Goal: Task Accomplishment & Management: Use online tool/utility

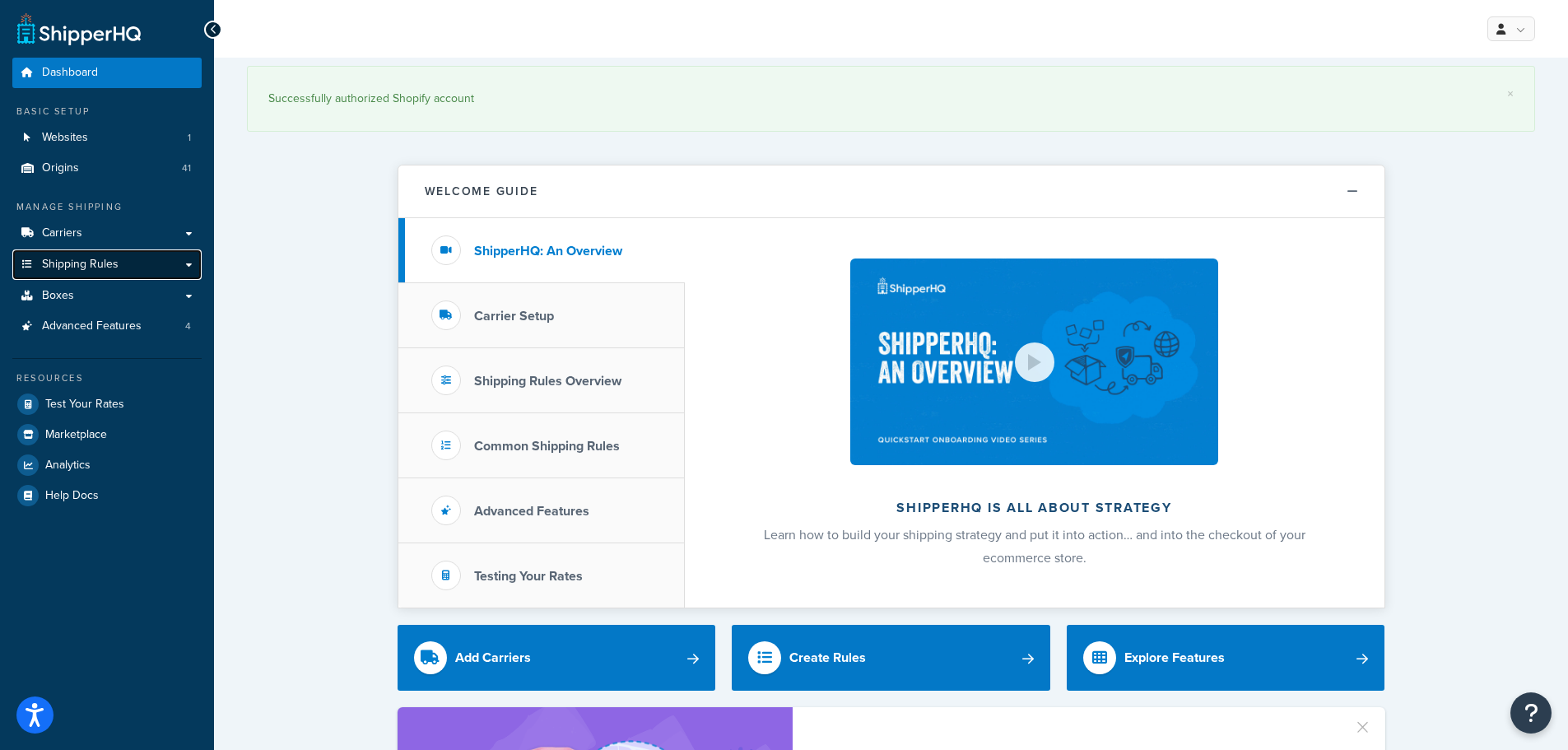
click at [186, 263] on link "Shipping Rules" at bounding box center [107, 264] width 190 height 31
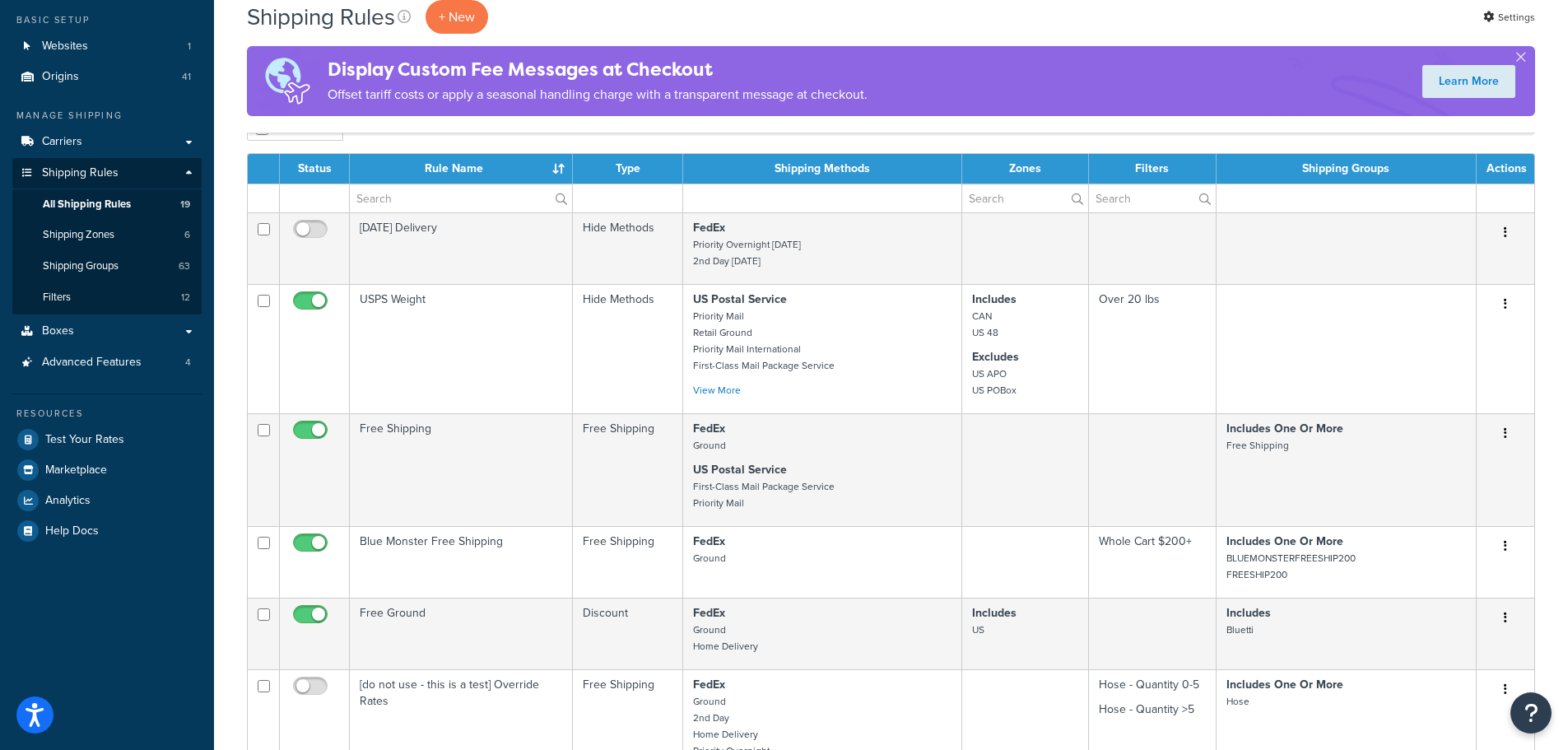
scroll to position [82, 0]
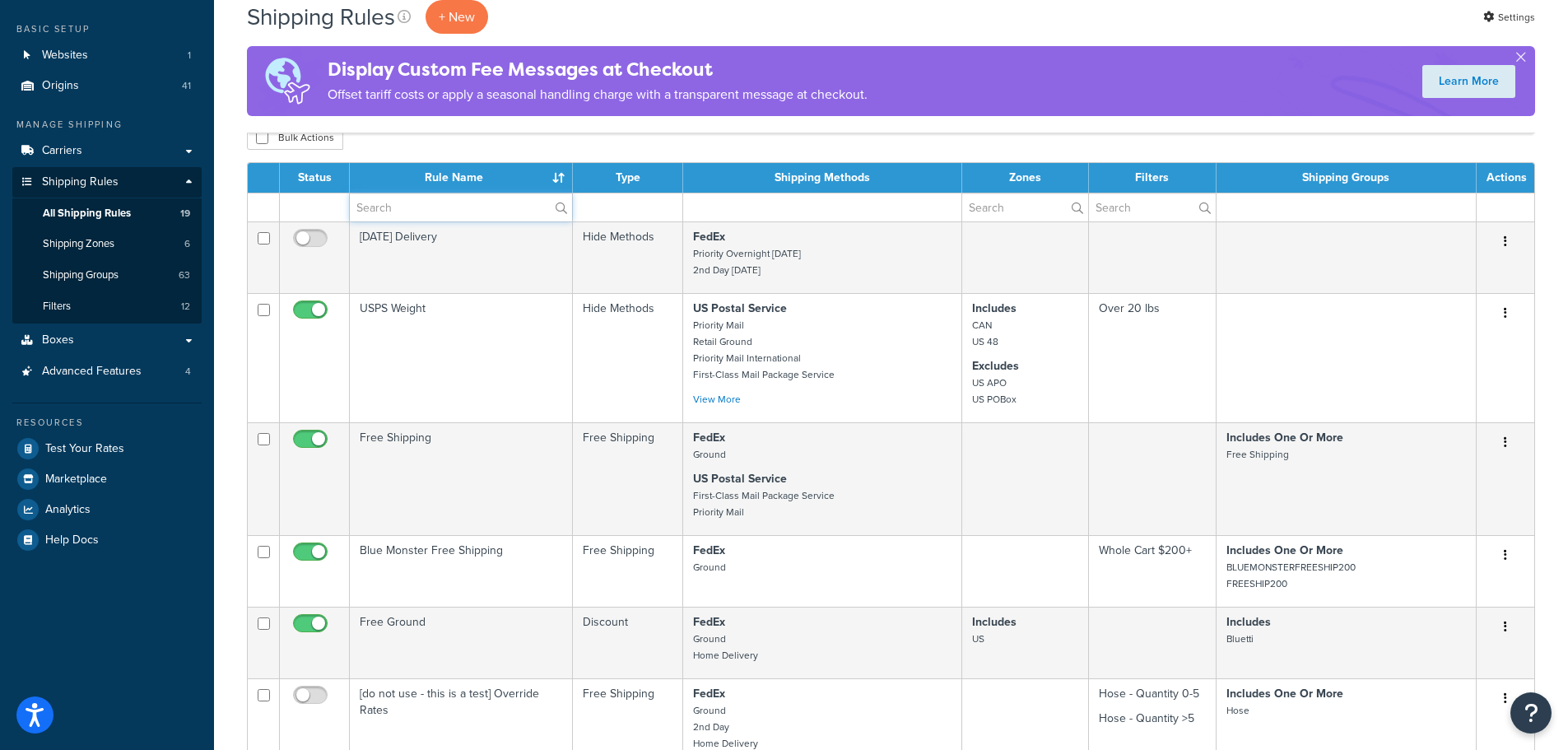
click at [384, 207] on input "text" at bounding box center [461, 207] width 222 height 28
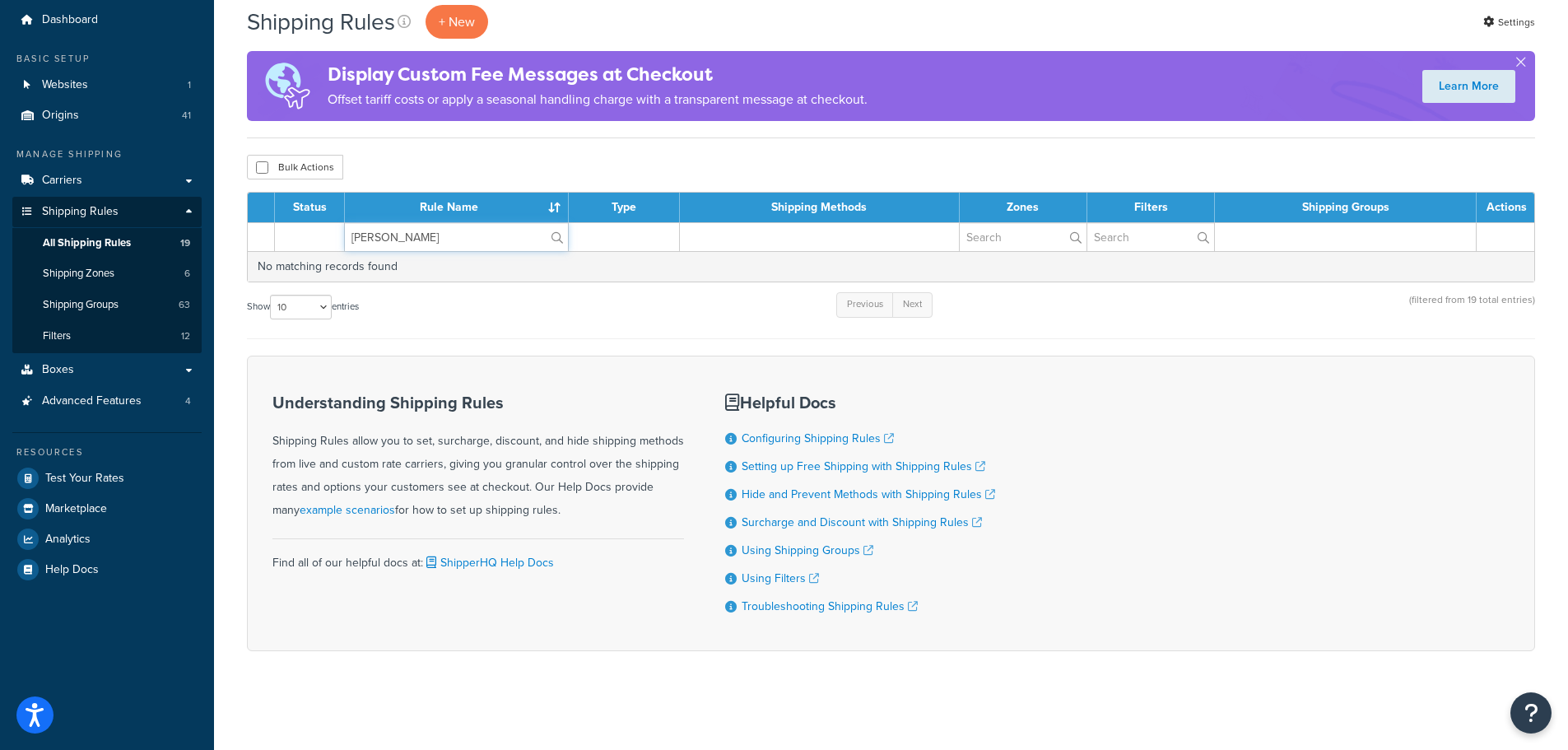
scroll to position [53, 0]
type input "[PERSON_NAME]"
click at [94, 308] on span "Shipping Groups" at bounding box center [81, 305] width 76 height 14
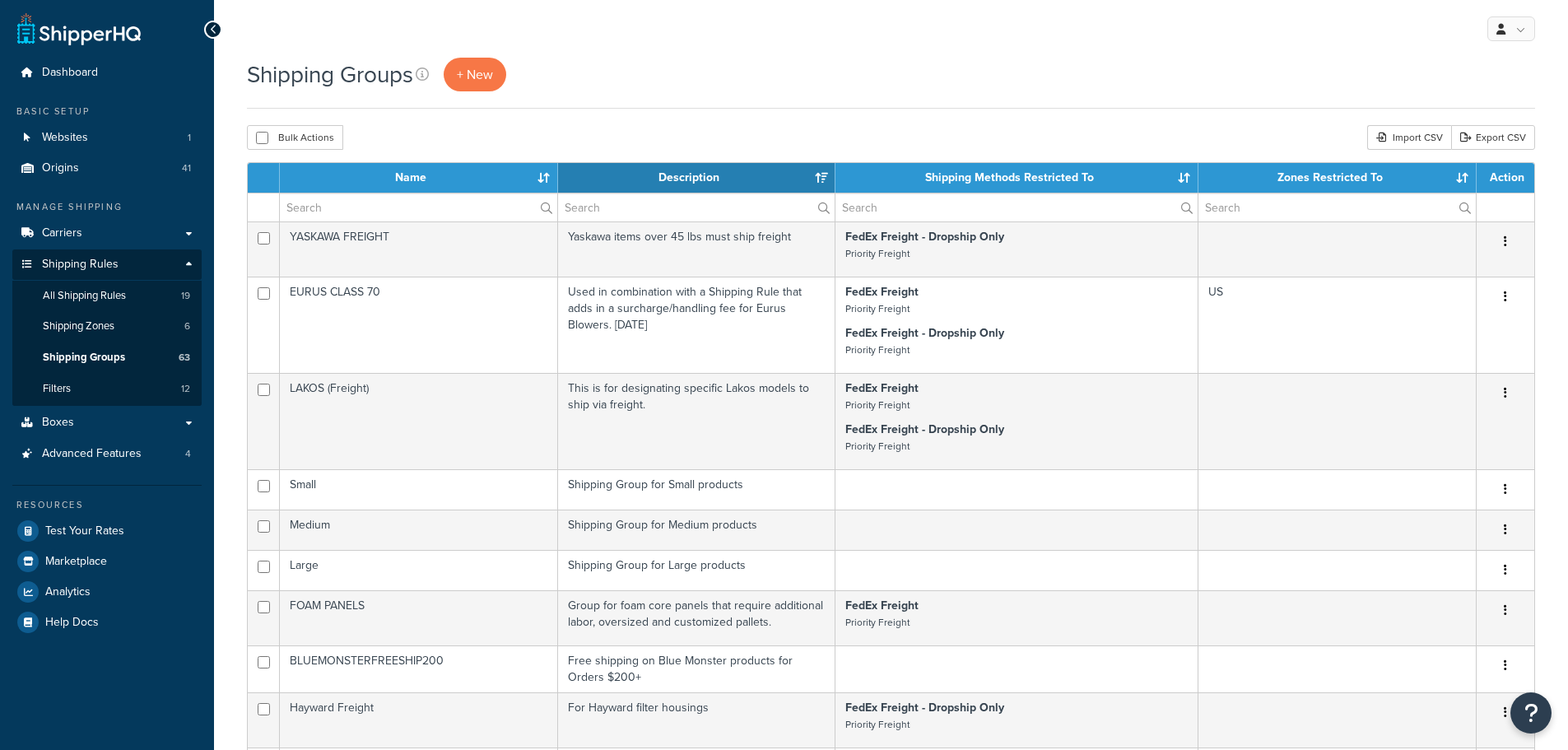
select select "15"
click at [430, 215] on input "text" at bounding box center [418, 207] width 277 height 28
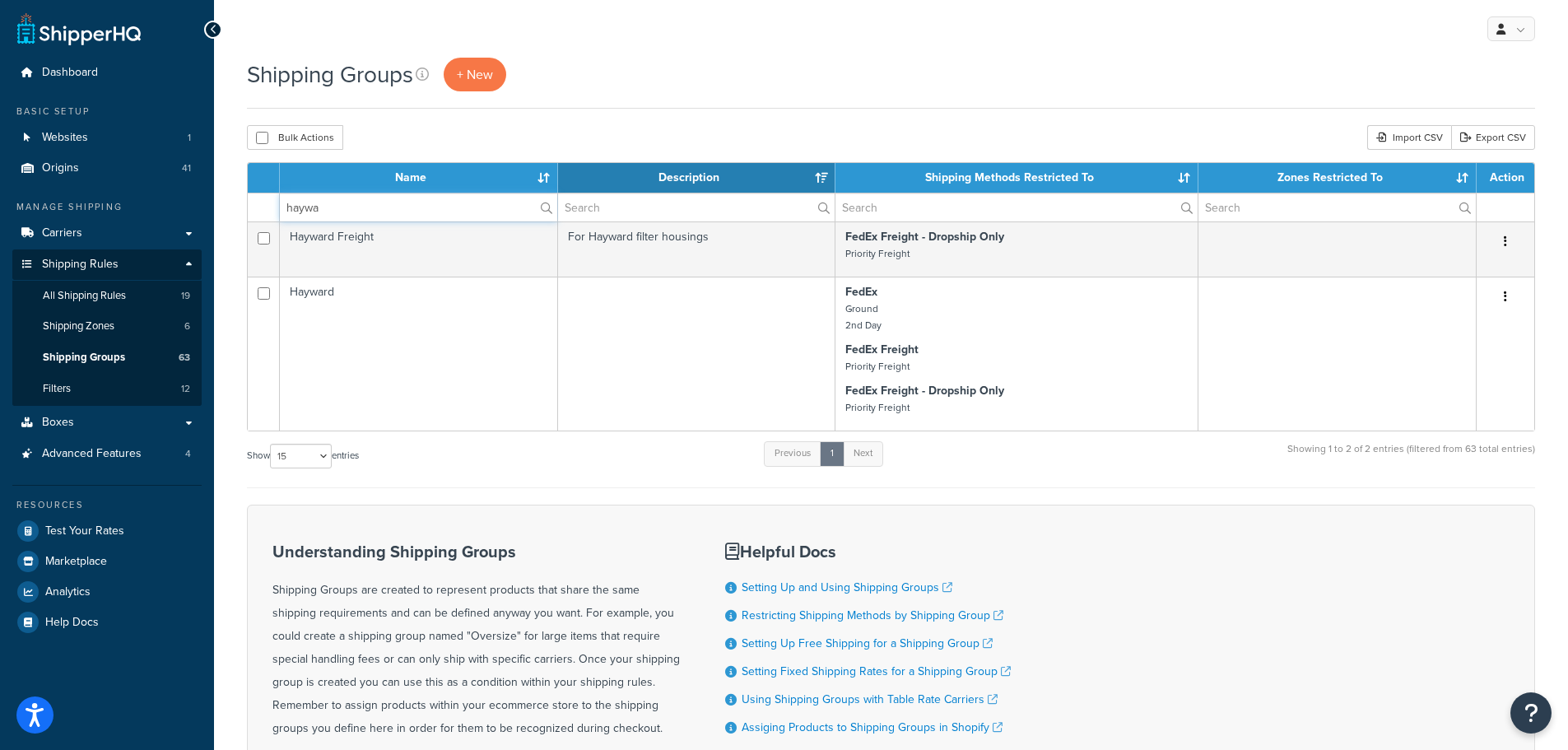
type input "haywa"
click at [619, 454] on div "Show 10 15 25 50 100 entries Previous 1 Next Showing 1 to 2 of 2 entries (filte…" at bounding box center [890, 464] width 1288 height 49
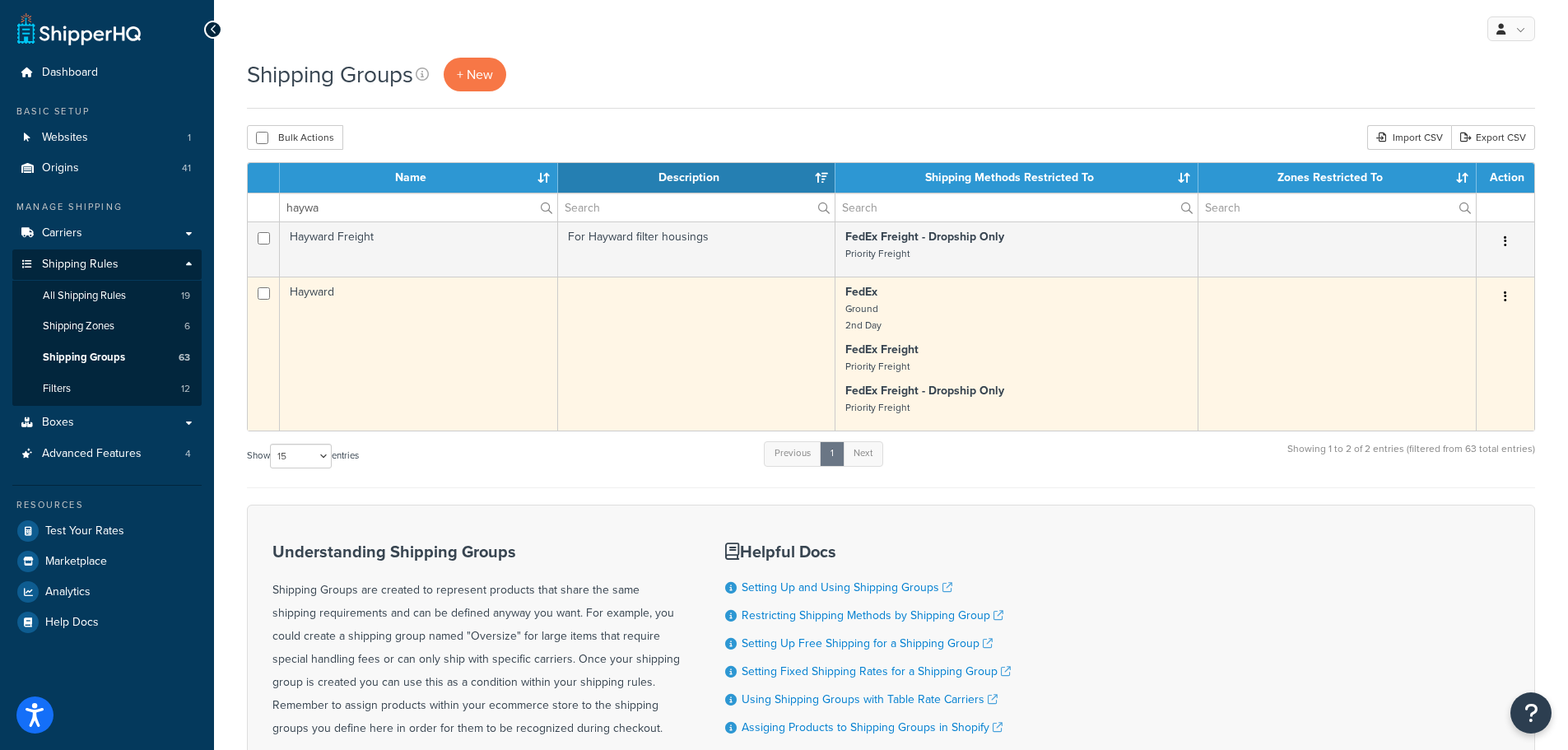
click at [433, 300] on td "Hayward" at bounding box center [418, 353] width 278 height 154
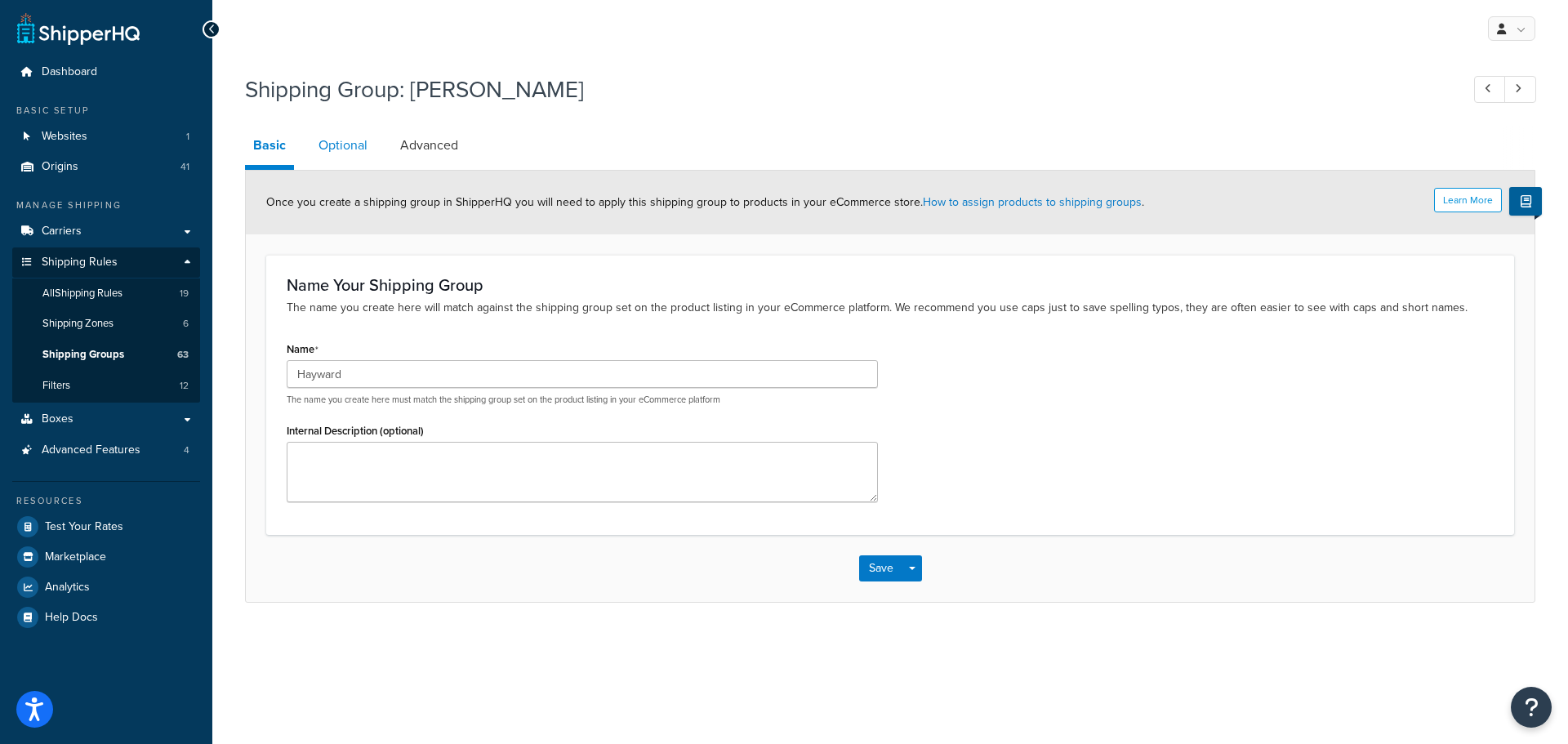
click at [342, 141] on link "Optional" at bounding box center [343, 145] width 65 height 40
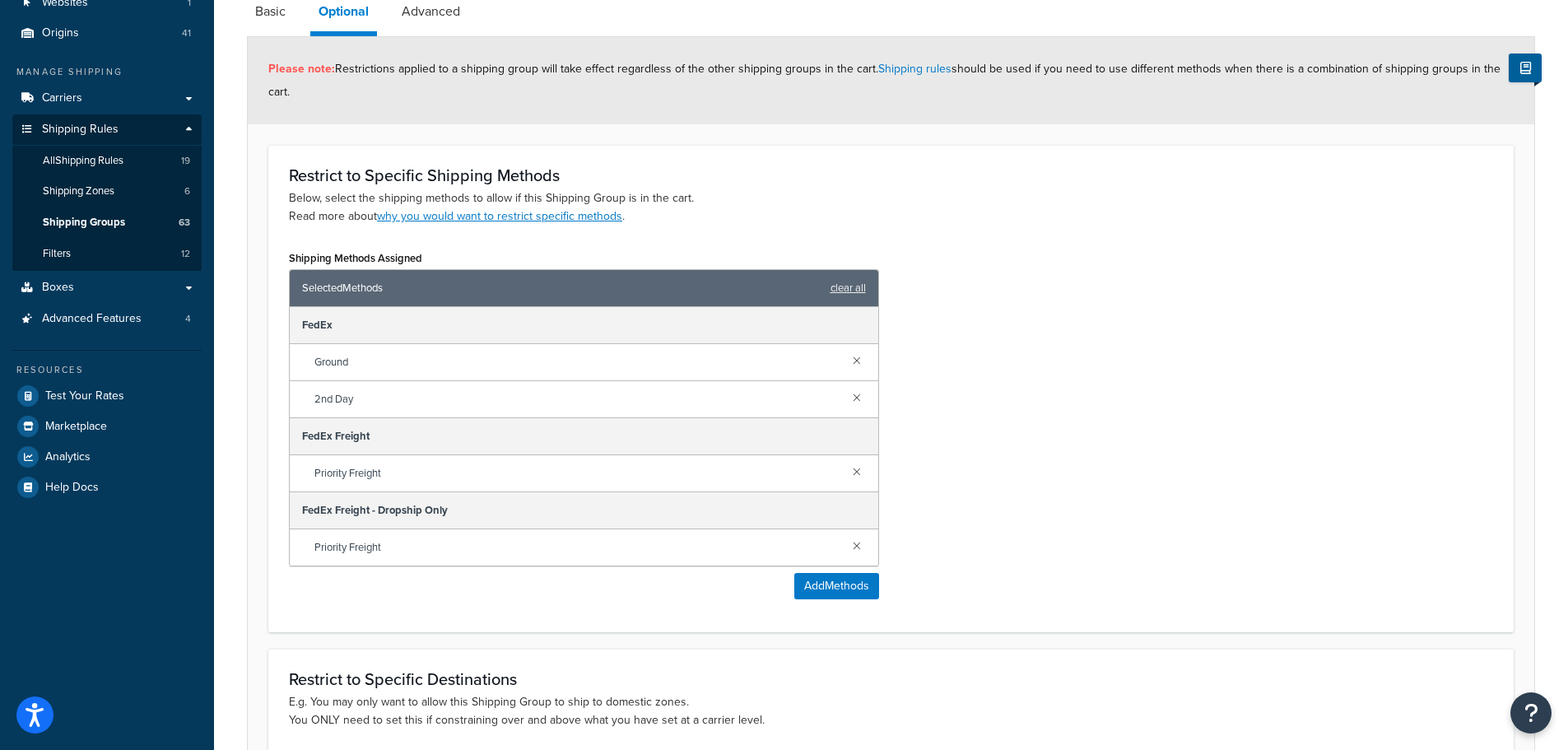
scroll to position [59, 0]
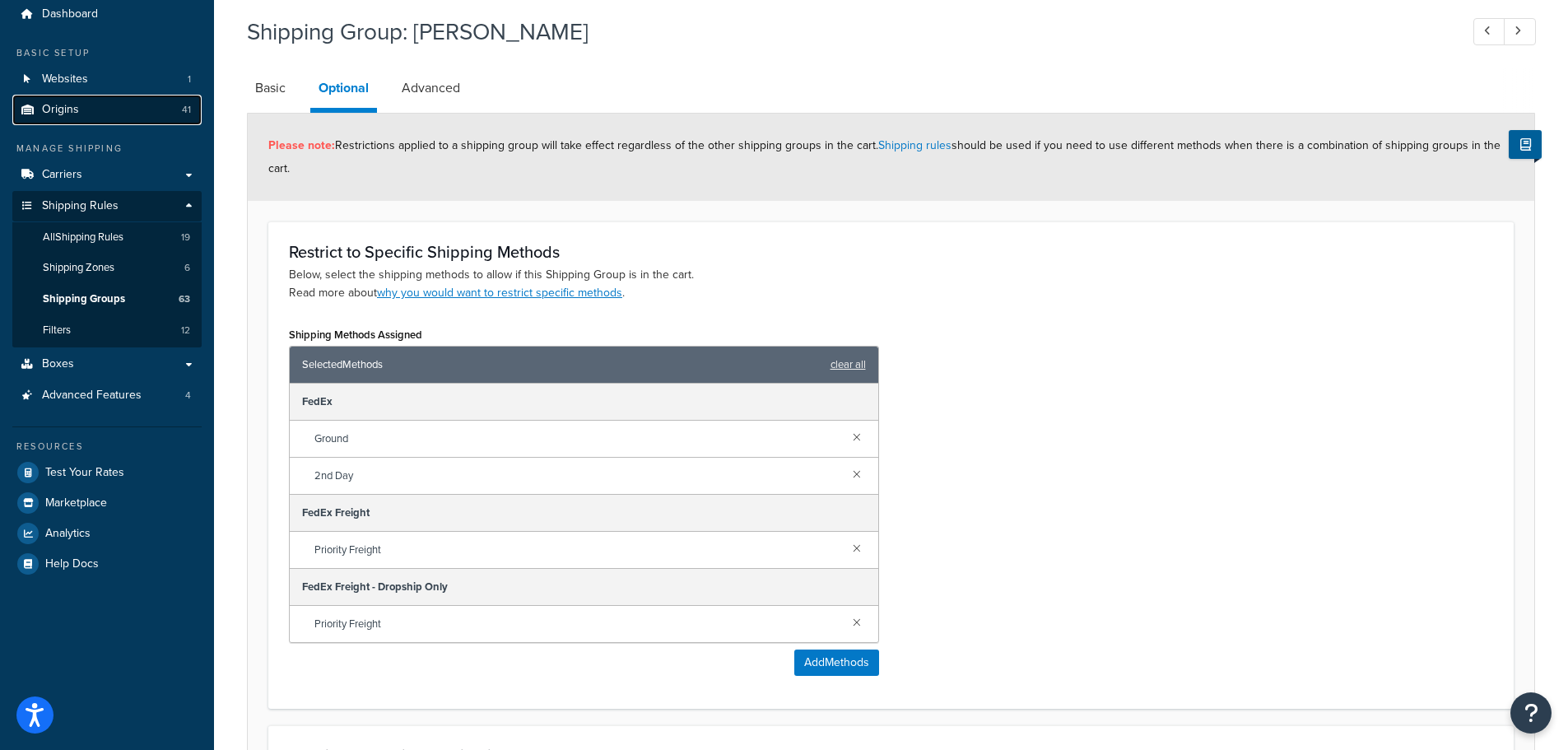
click at [62, 110] on span "Origins" at bounding box center [60, 110] width 37 height 14
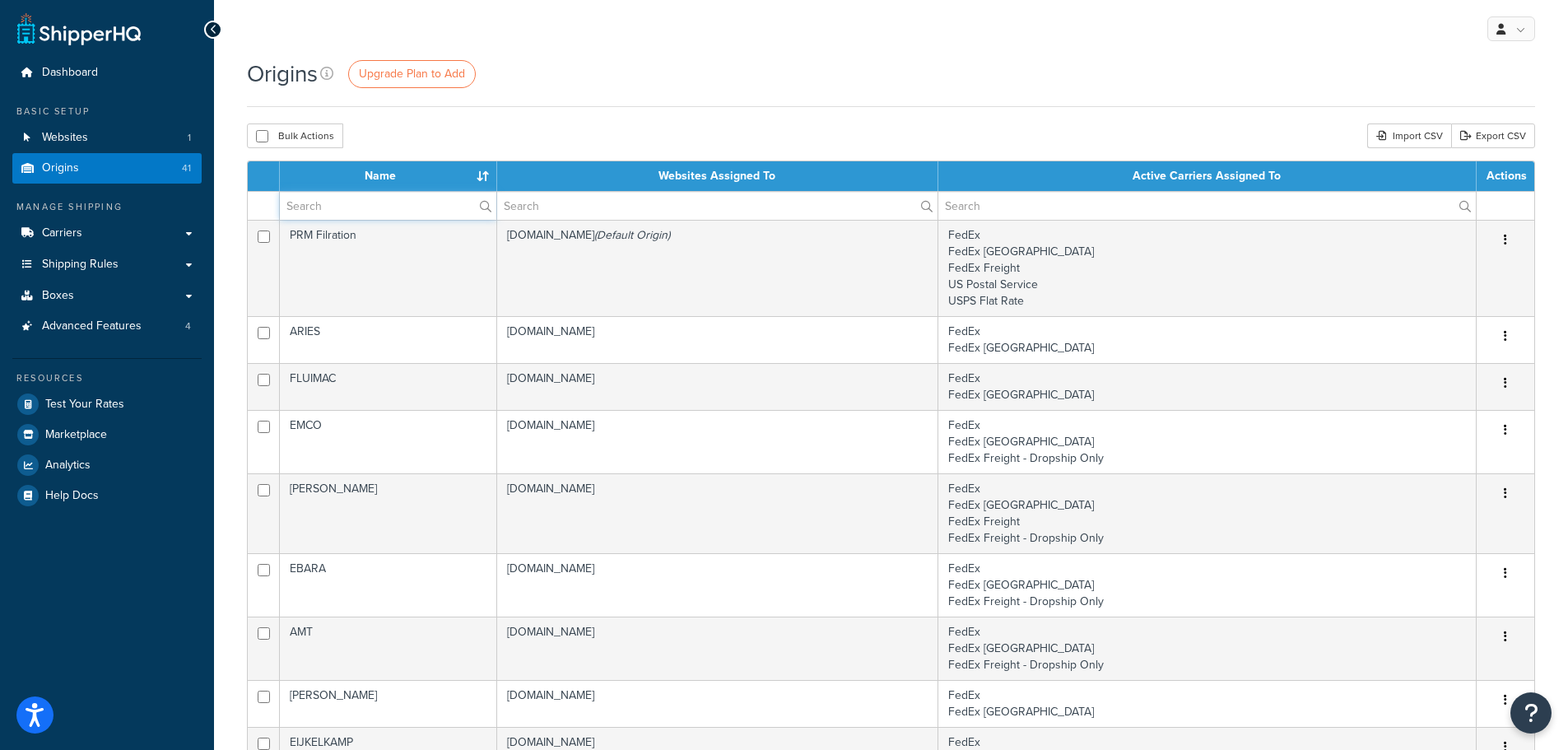
click at [402, 197] on input "text" at bounding box center [387, 205] width 216 height 28
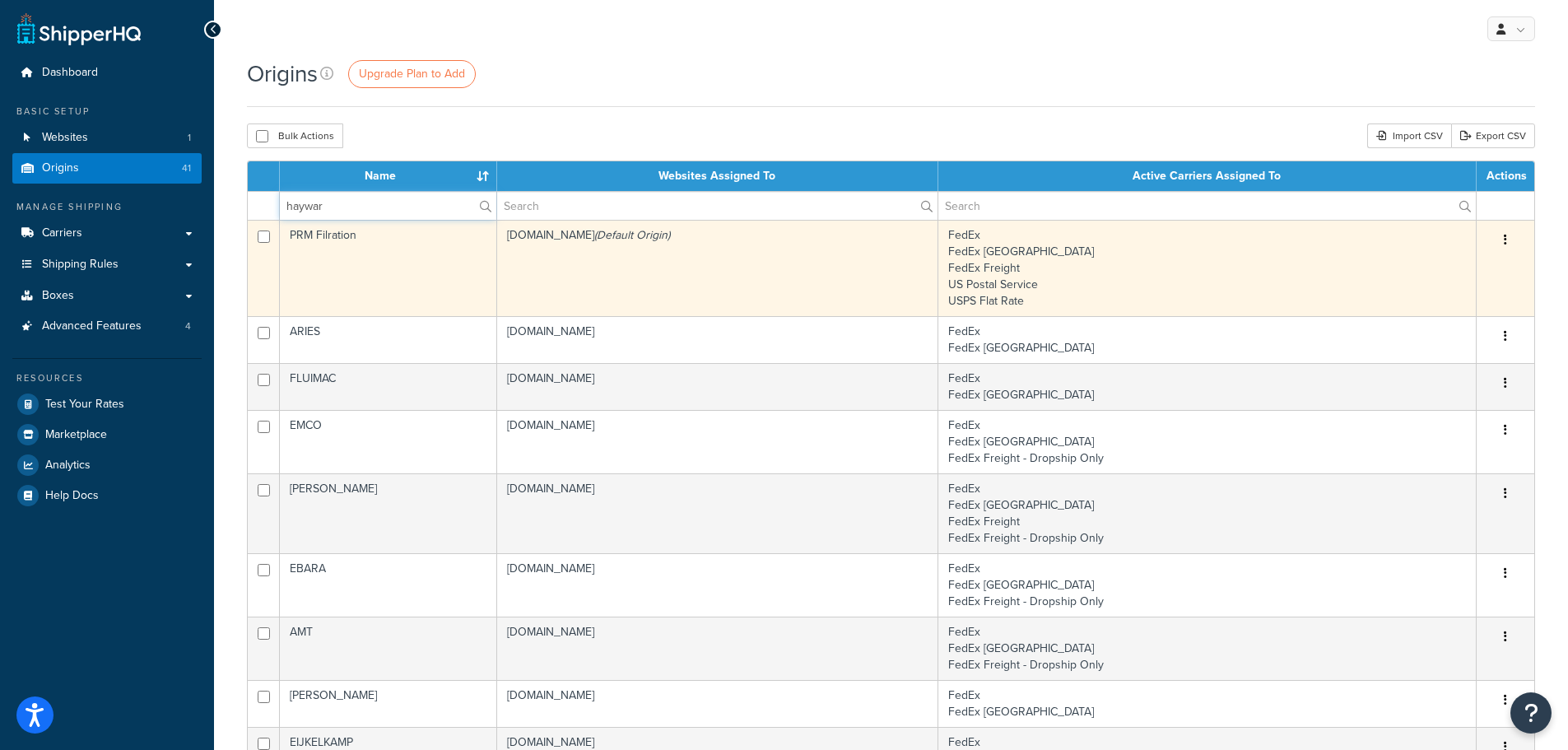
type input "[PERSON_NAME]"
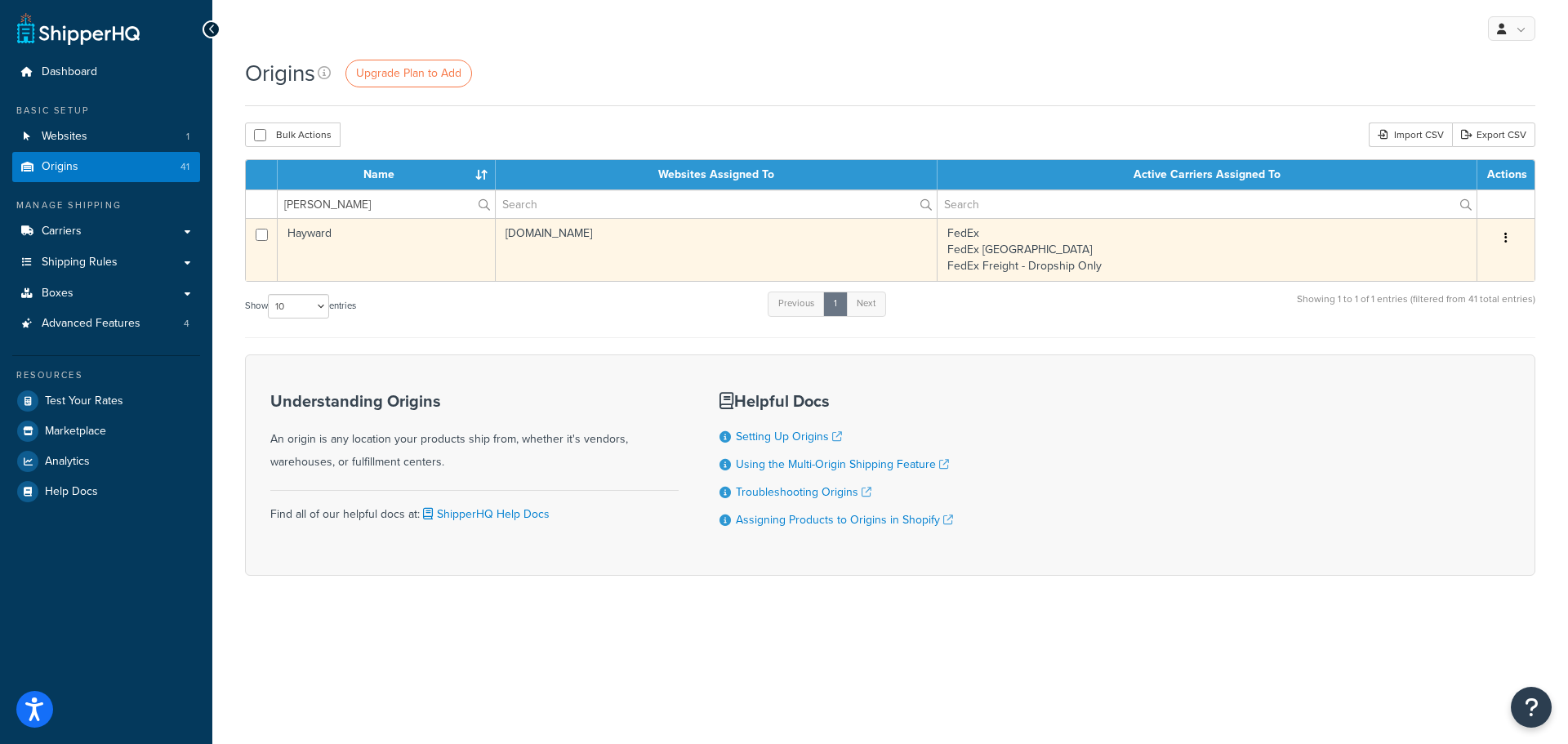
click at [560, 232] on td "[DOMAIN_NAME]" at bounding box center [717, 249] width 441 height 63
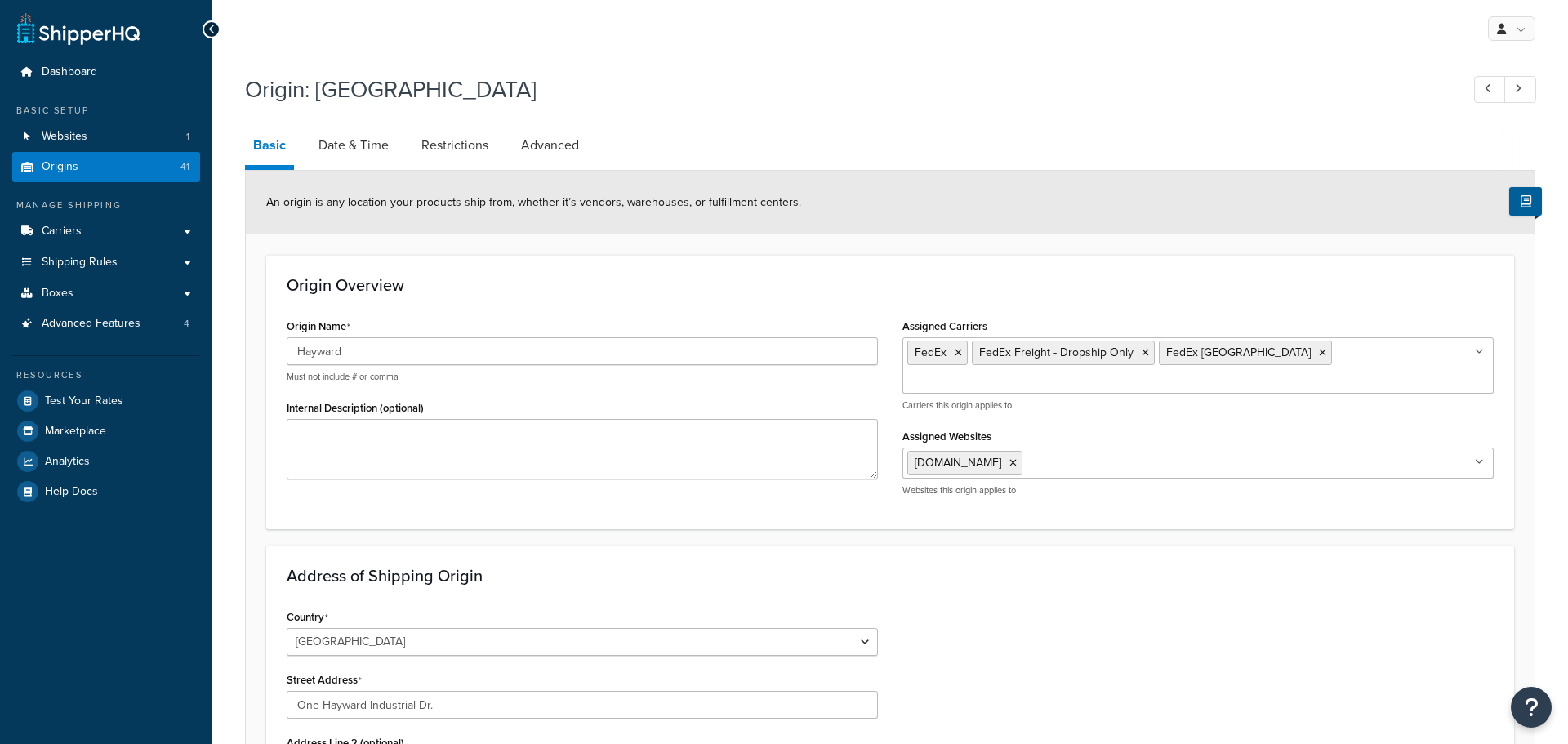
select select "33"
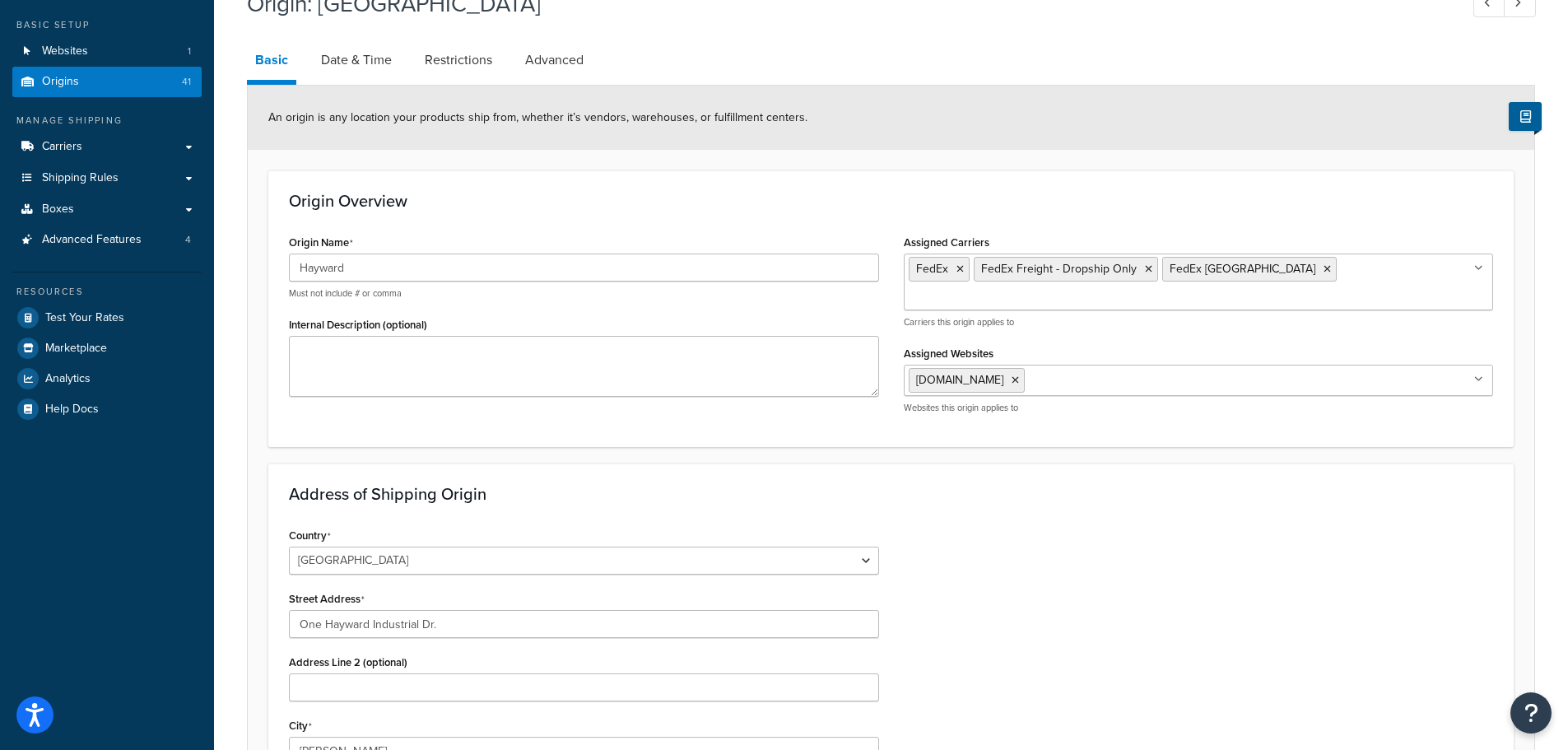
scroll to position [64, 0]
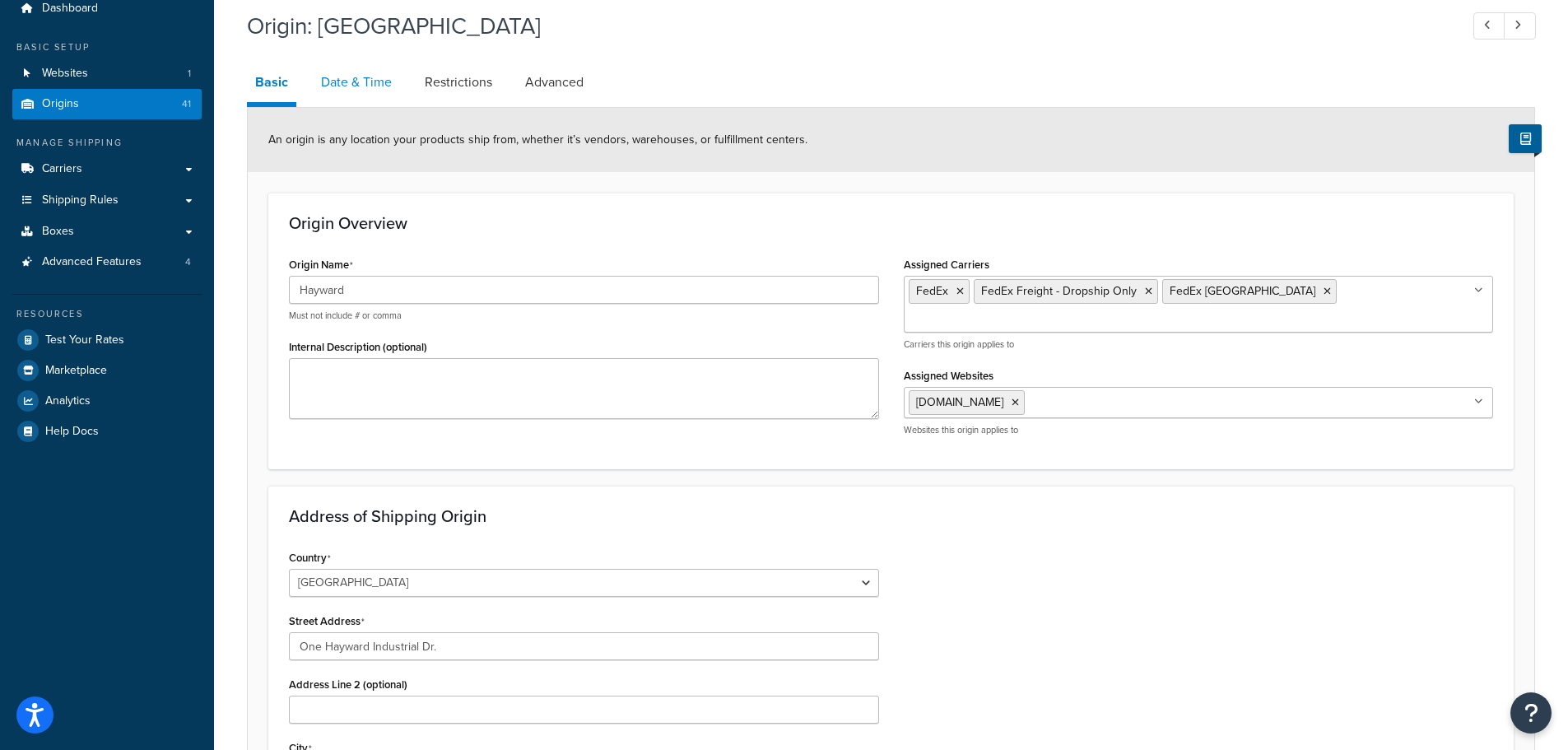
click at [372, 86] on link "Date & Time" at bounding box center [355, 83] width 87 height 40
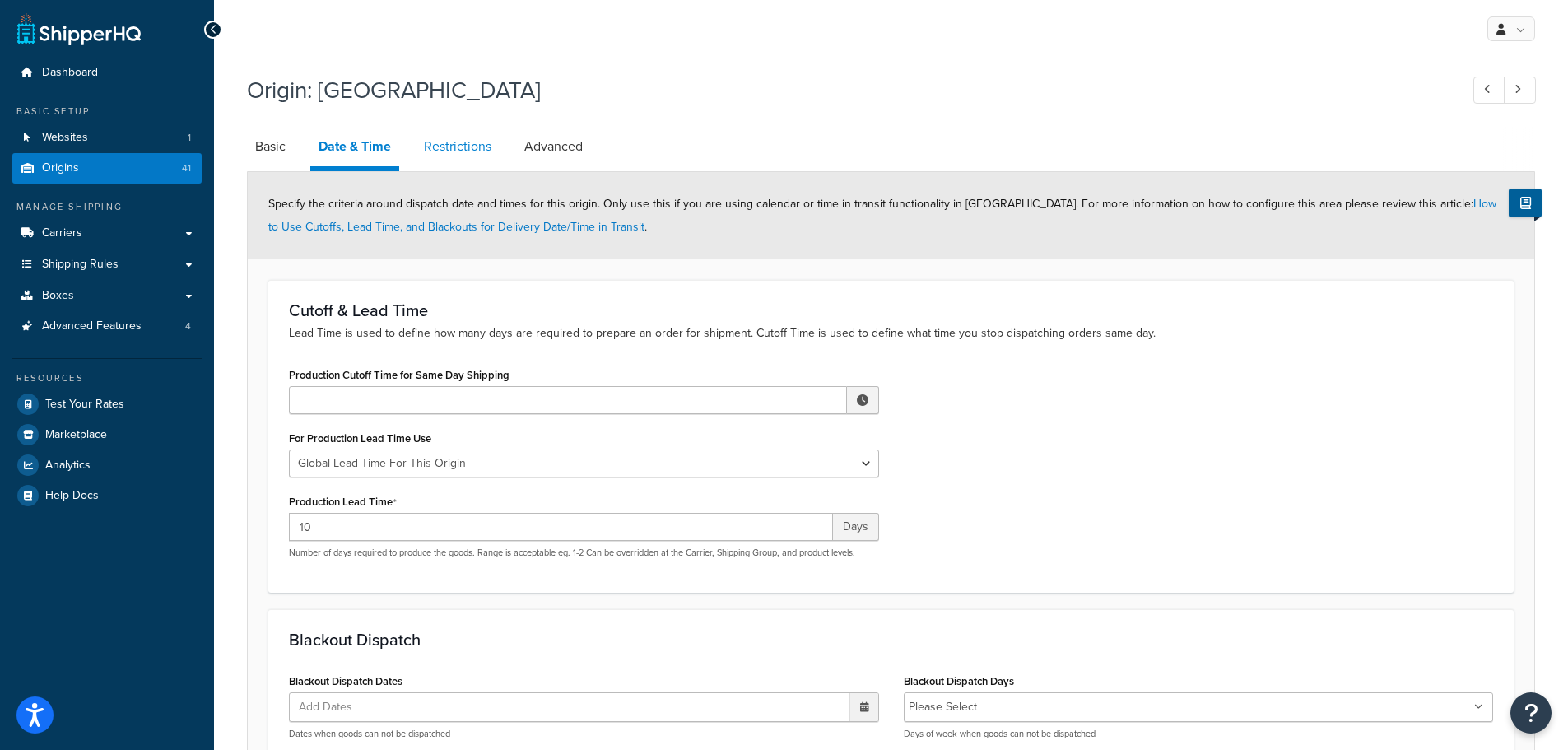
click at [479, 158] on link "Restrictions" at bounding box center [458, 147] width 84 height 40
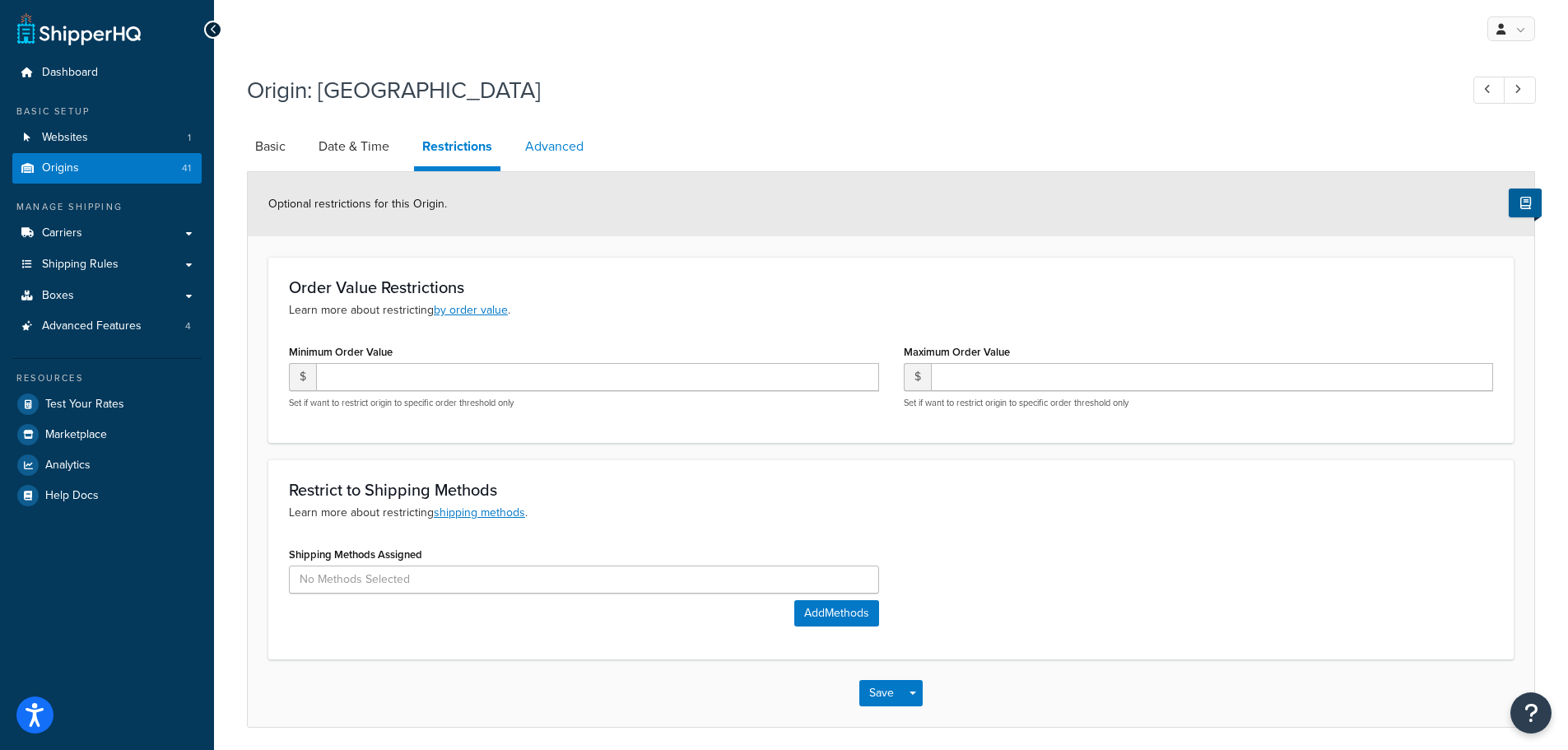
click at [539, 139] on link "Advanced" at bounding box center [554, 147] width 75 height 40
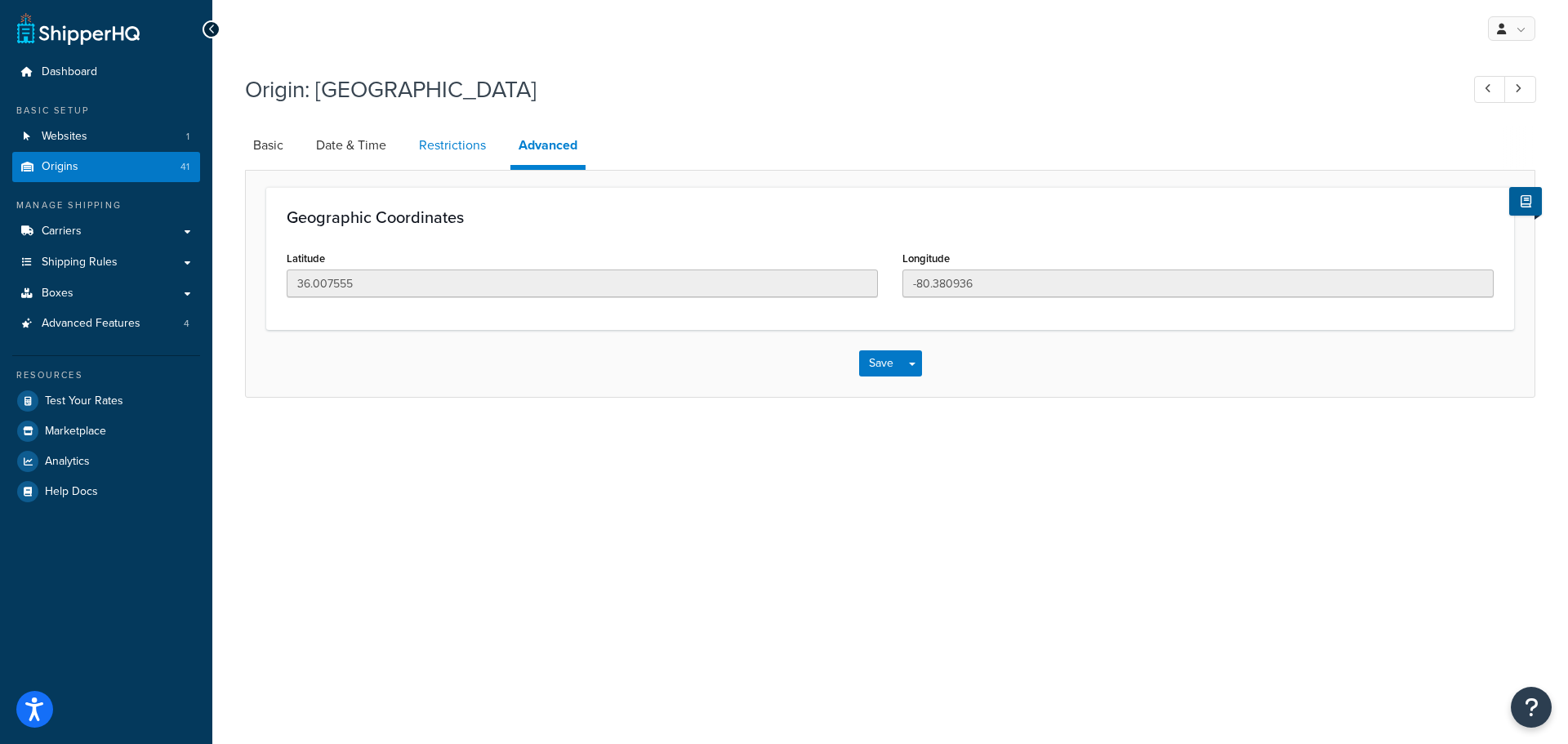
click at [449, 138] on link "Restrictions" at bounding box center [452, 145] width 83 height 40
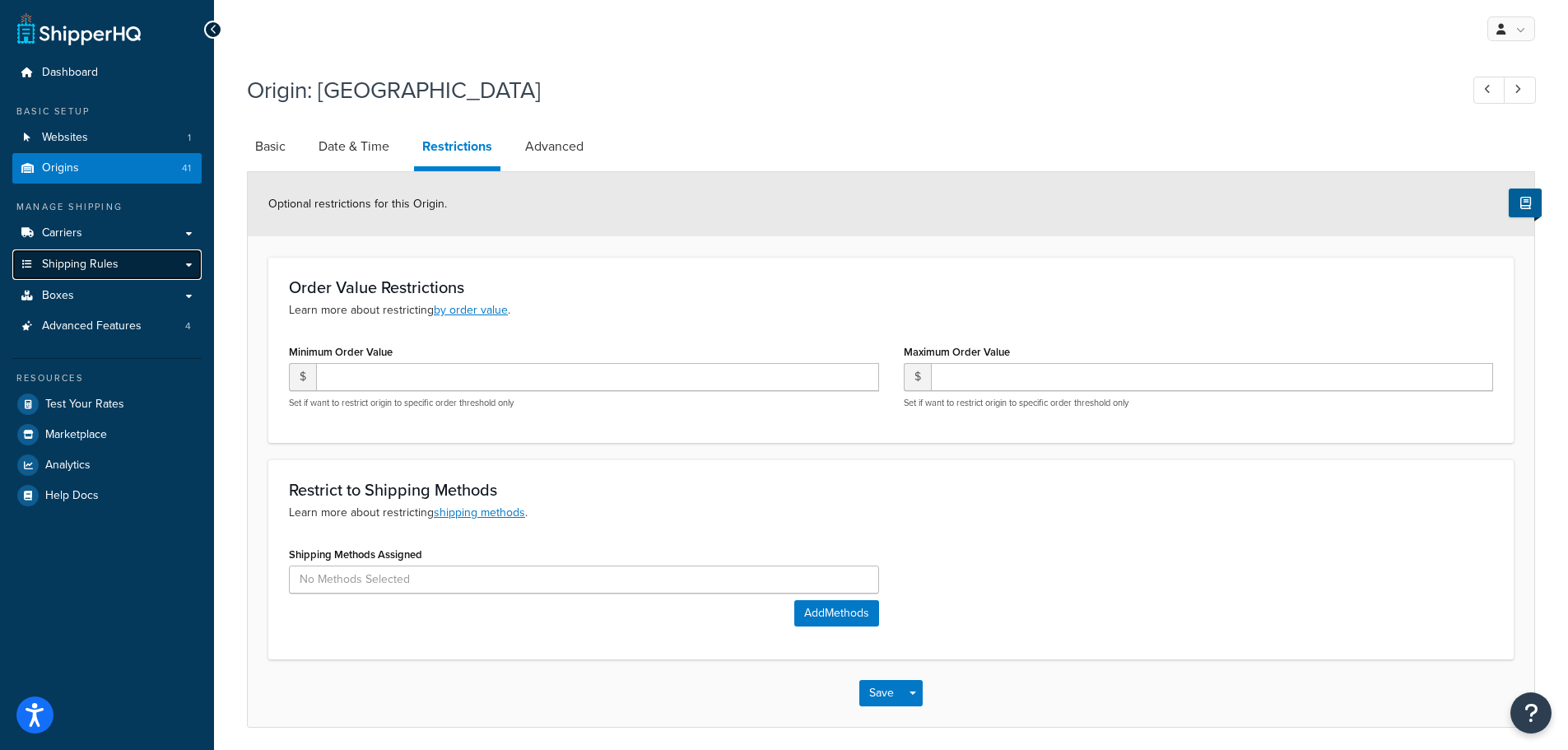
click at [133, 265] on link "Shipping Rules" at bounding box center [107, 264] width 190 height 31
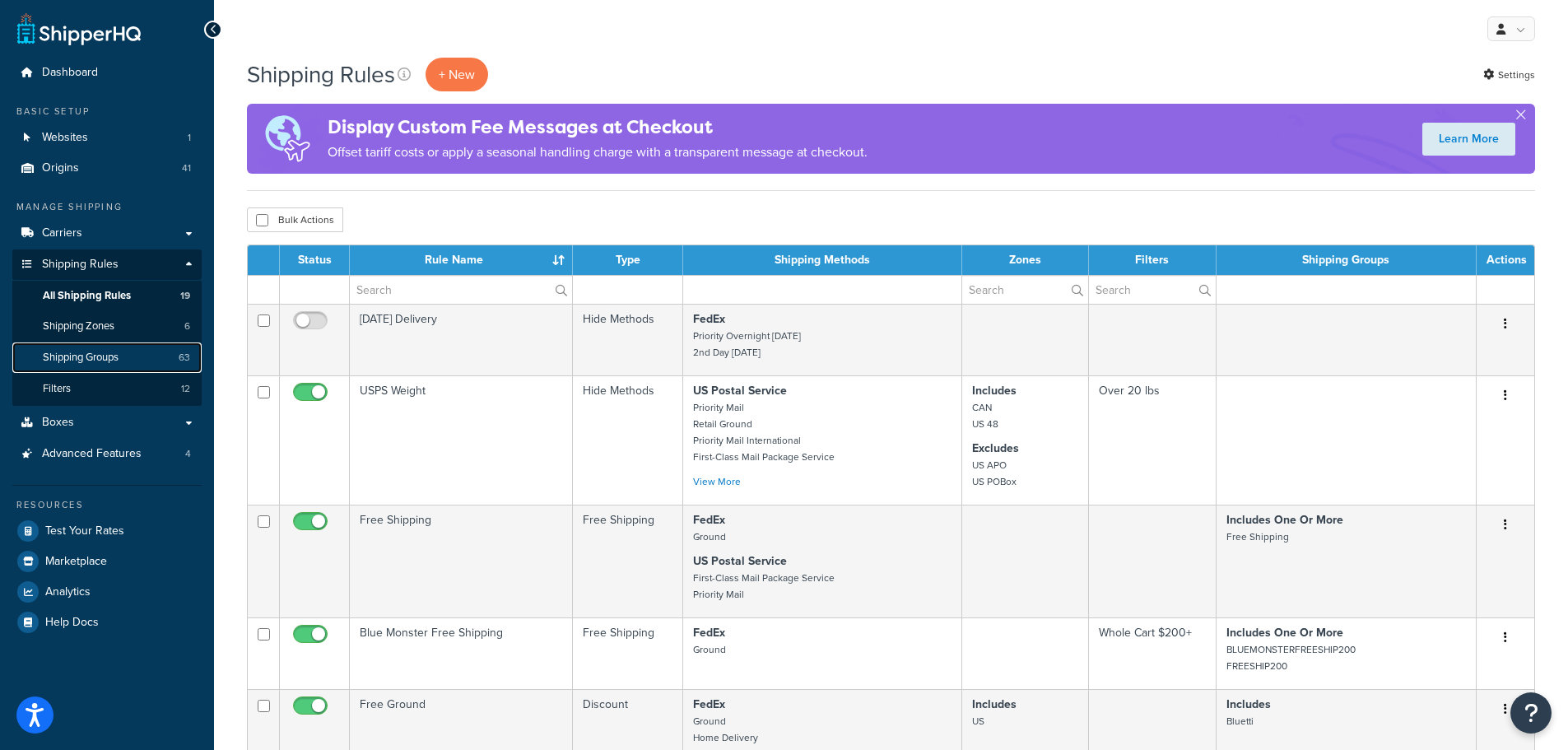
click at [88, 350] on span "Shipping Groups" at bounding box center [81, 357] width 76 height 14
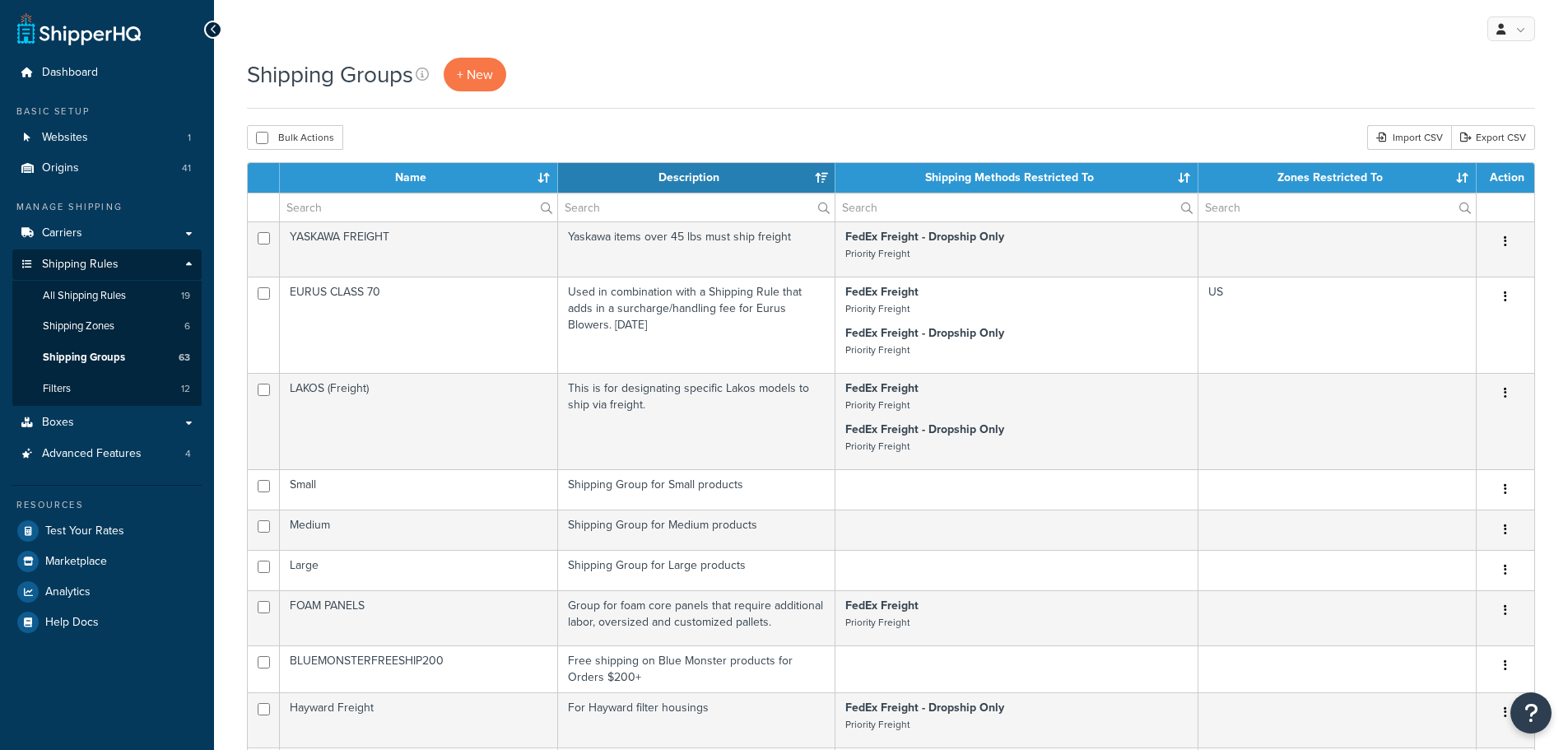
select select "15"
click at [397, 203] on input "text" at bounding box center [418, 207] width 277 height 28
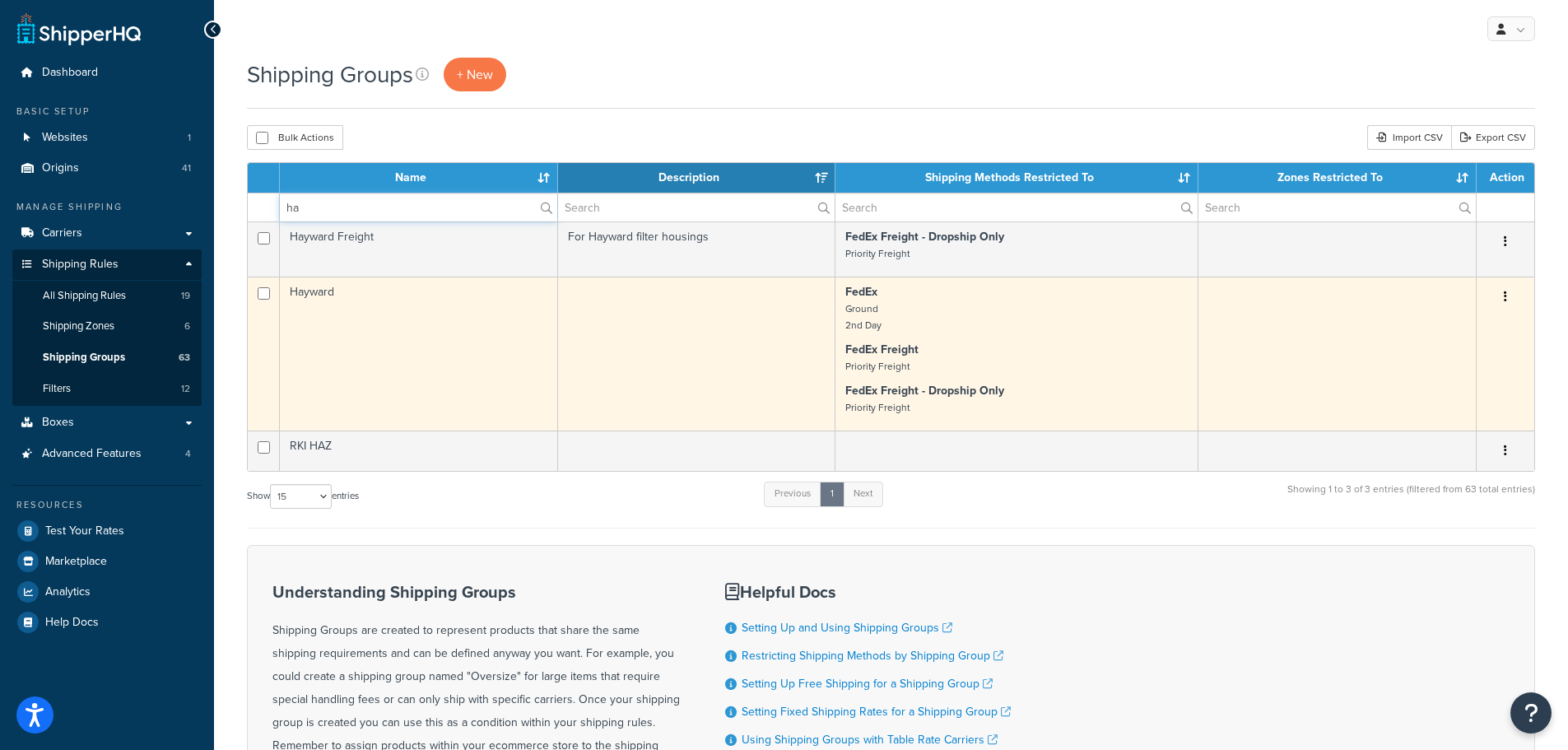
type input "ha"
click at [406, 302] on td "Hayward" at bounding box center [418, 353] width 278 height 154
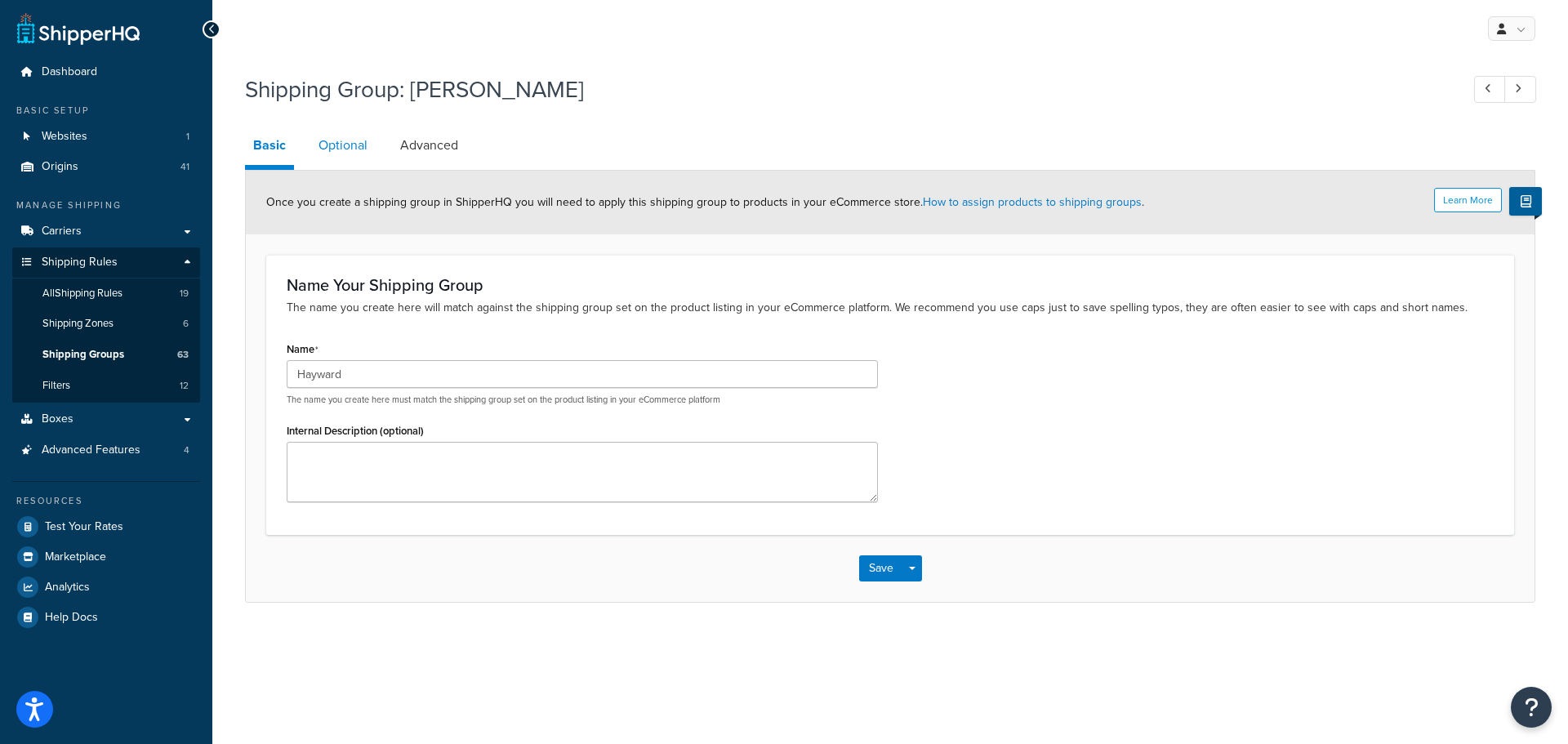
click at [347, 142] on link "Optional" at bounding box center [343, 145] width 65 height 40
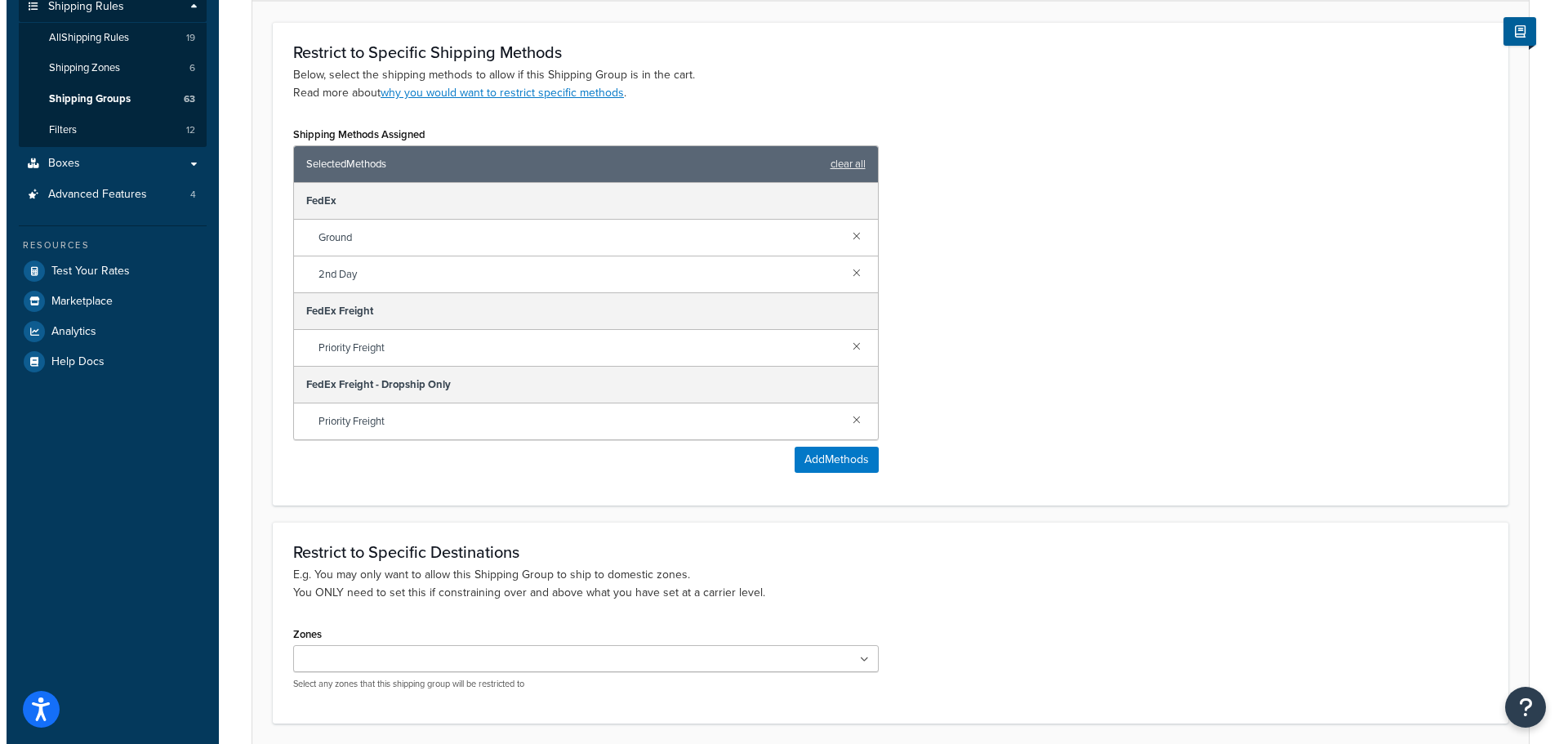
scroll to position [326, 0]
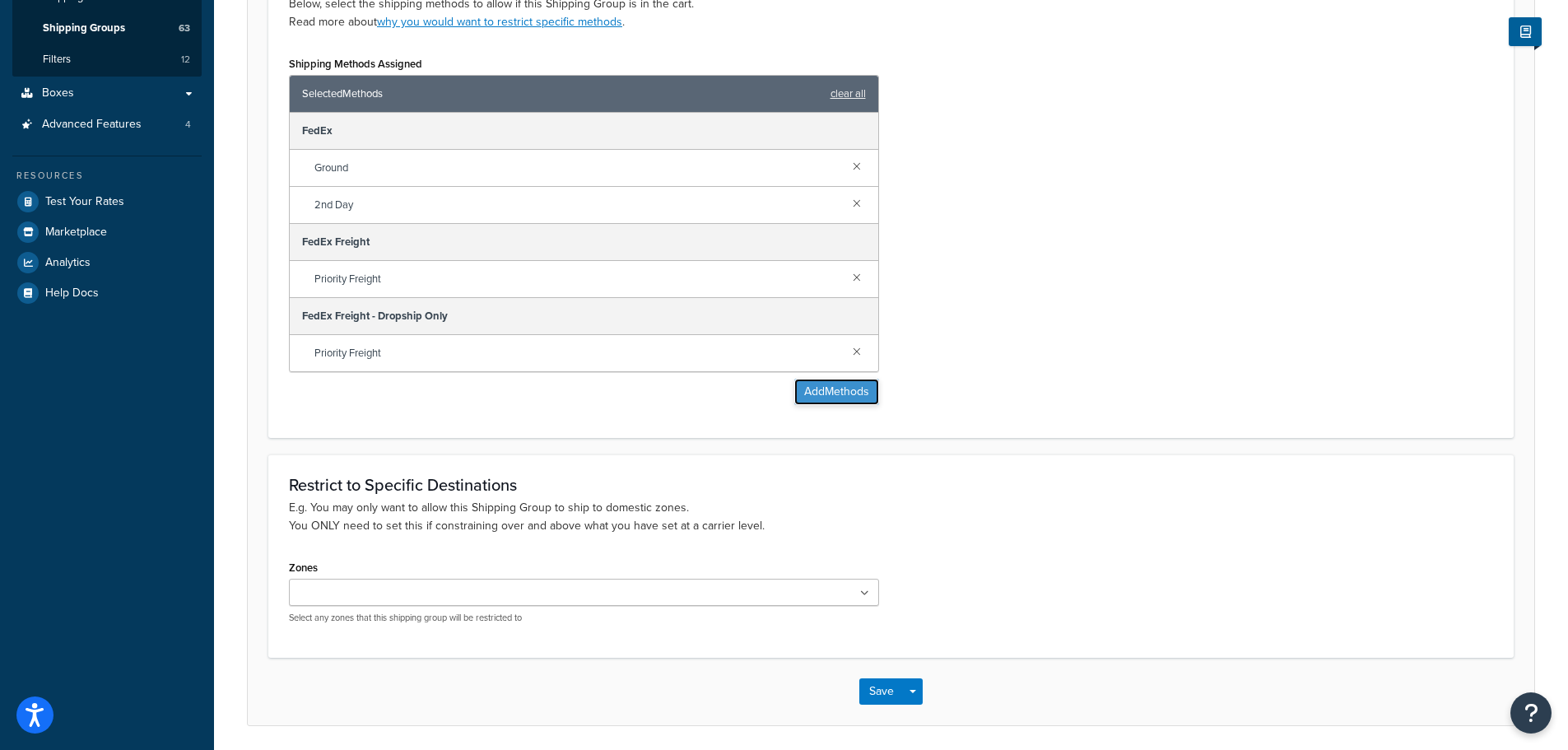
click at [816, 394] on button "Add Methods" at bounding box center [836, 391] width 85 height 26
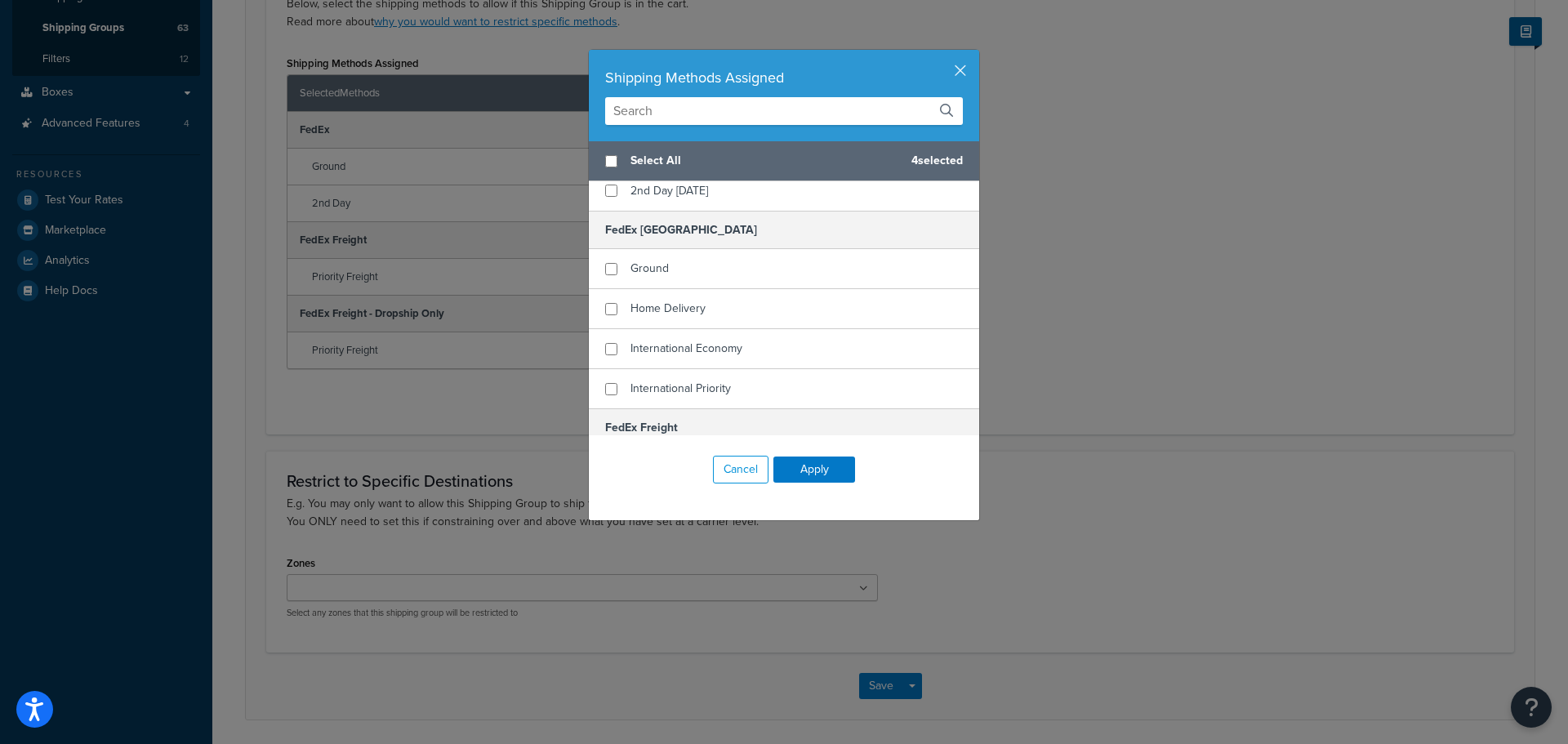
scroll to position [724, 0]
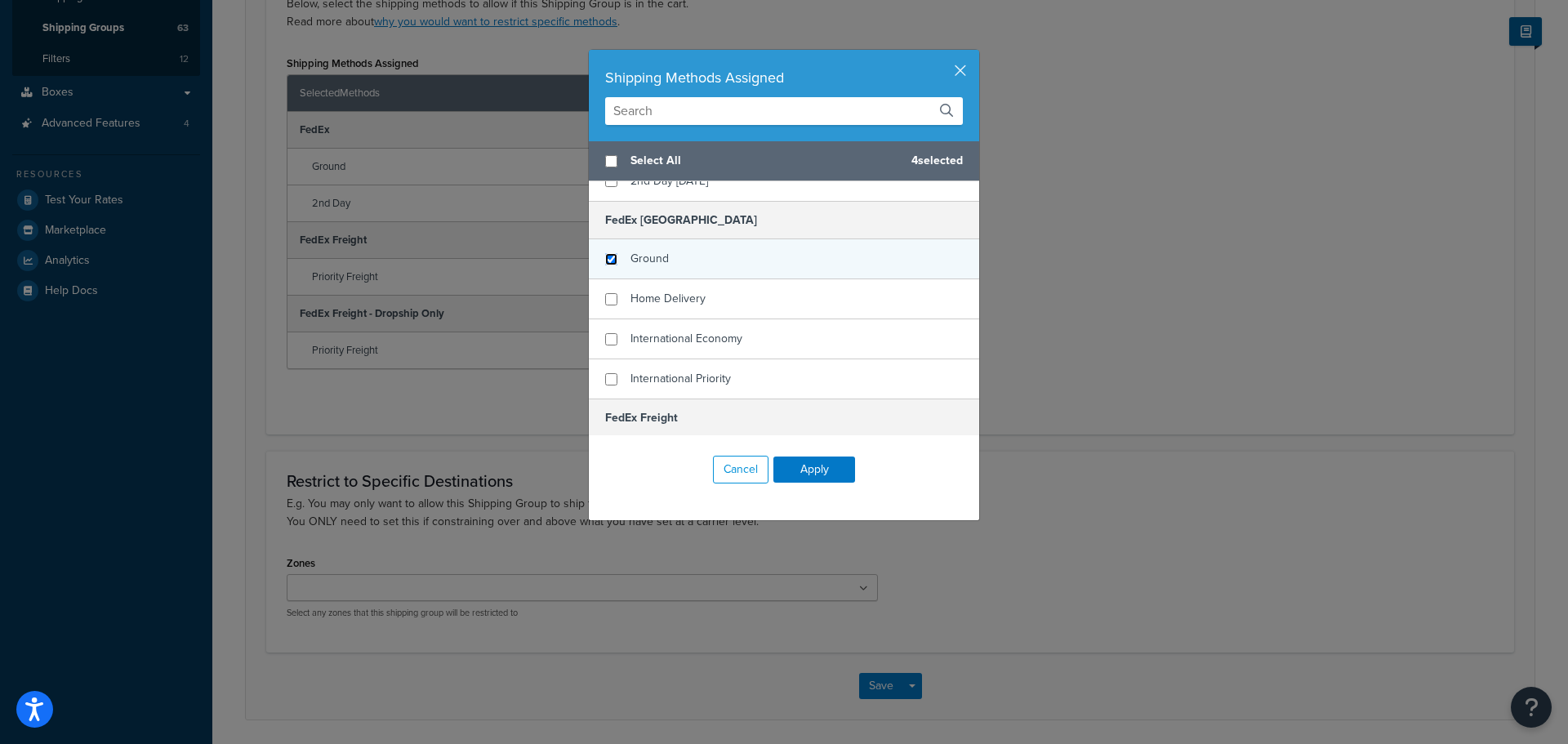
click at [605, 265] on input "checkbox" at bounding box center [611, 259] width 12 height 12
checkbox input "true"
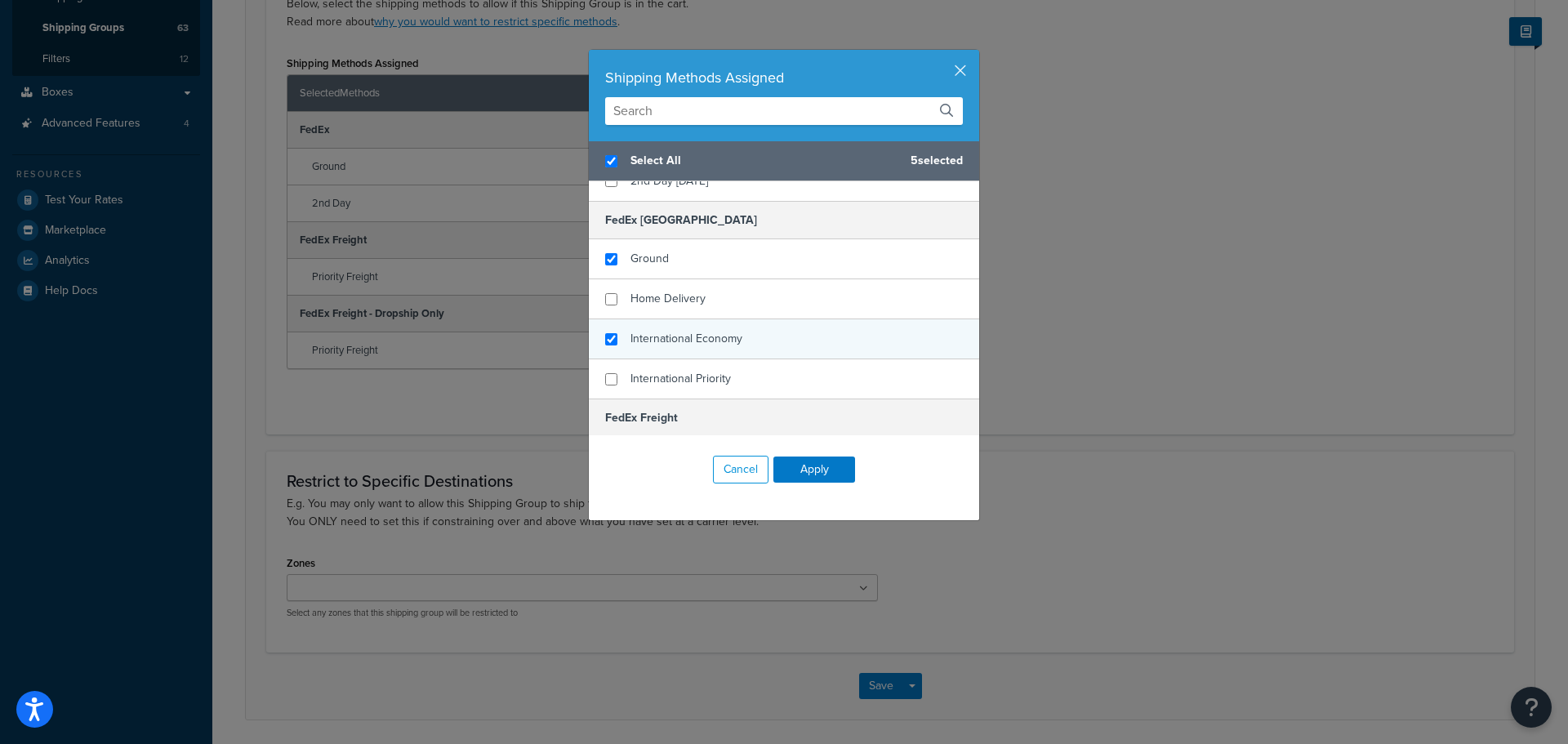
checkbox input "true"
click at [602, 359] on div "International Economy" at bounding box center [784, 339] width 390 height 40
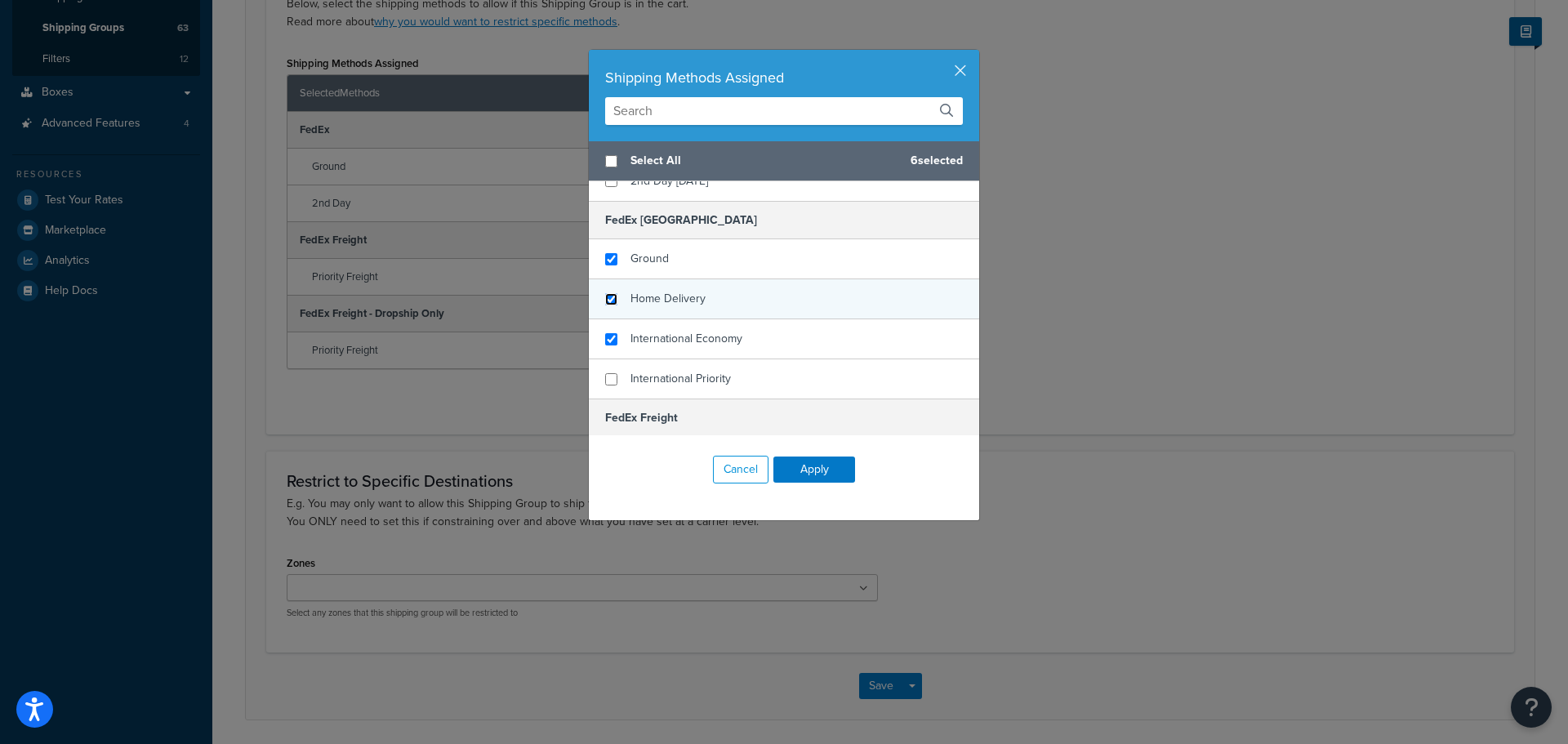
checkbox input "false"
click at [606, 306] on input "checkbox" at bounding box center [611, 299] width 12 height 12
checkbox input "true"
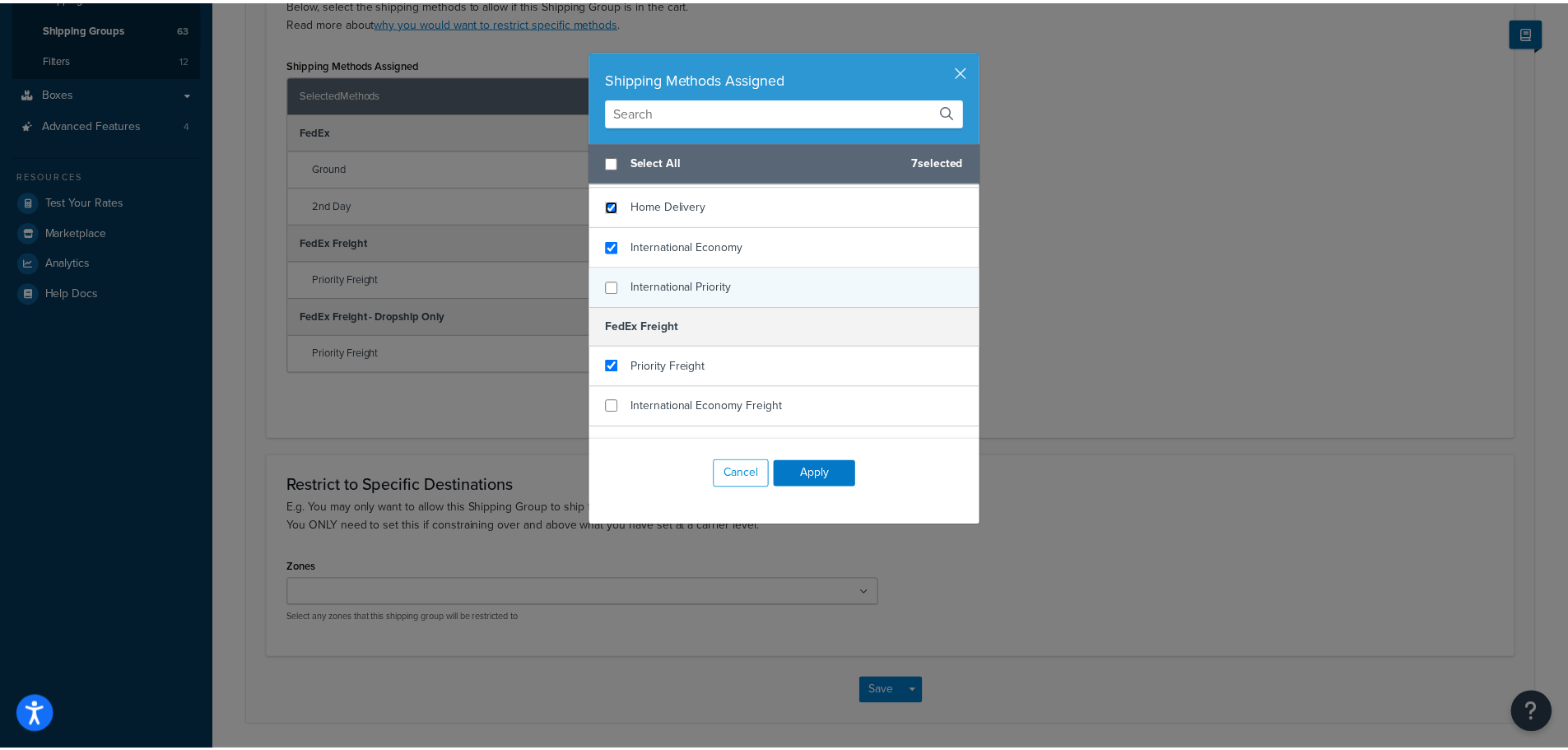
scroll to position [782, 0]
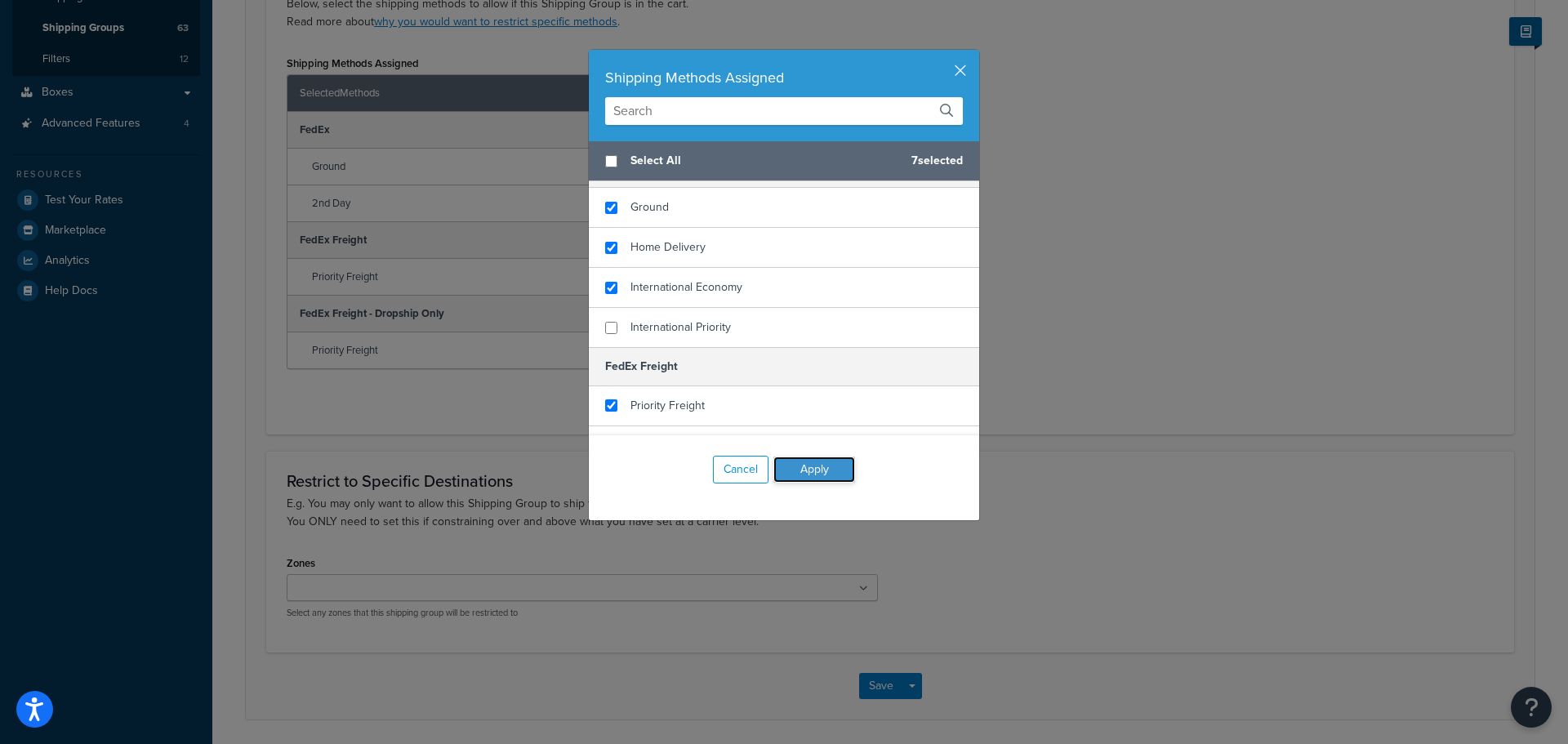
click at [824, 473] on button "Apply" at bounding box center [814, 469] width 81 height 26
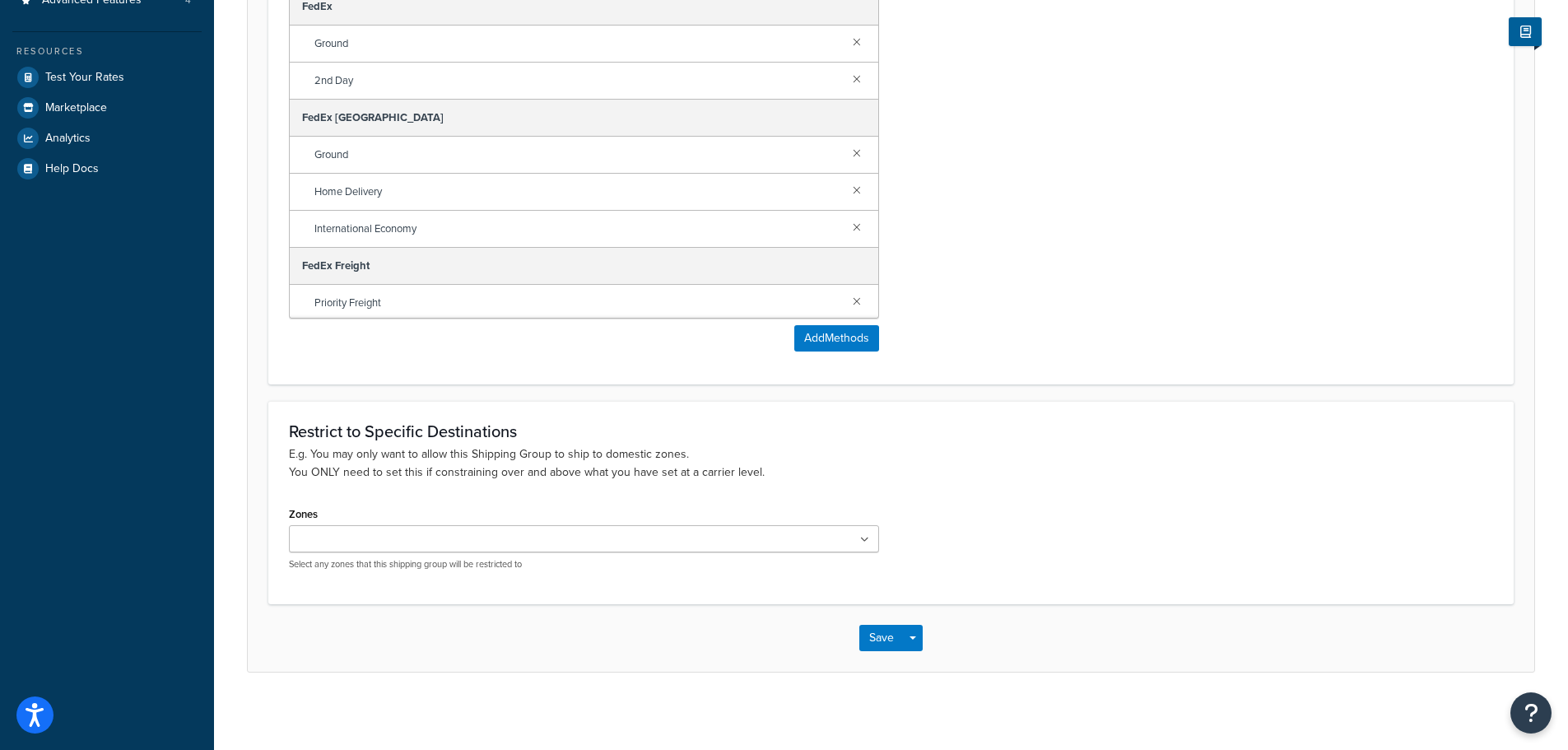
scroll to position [458, 0]
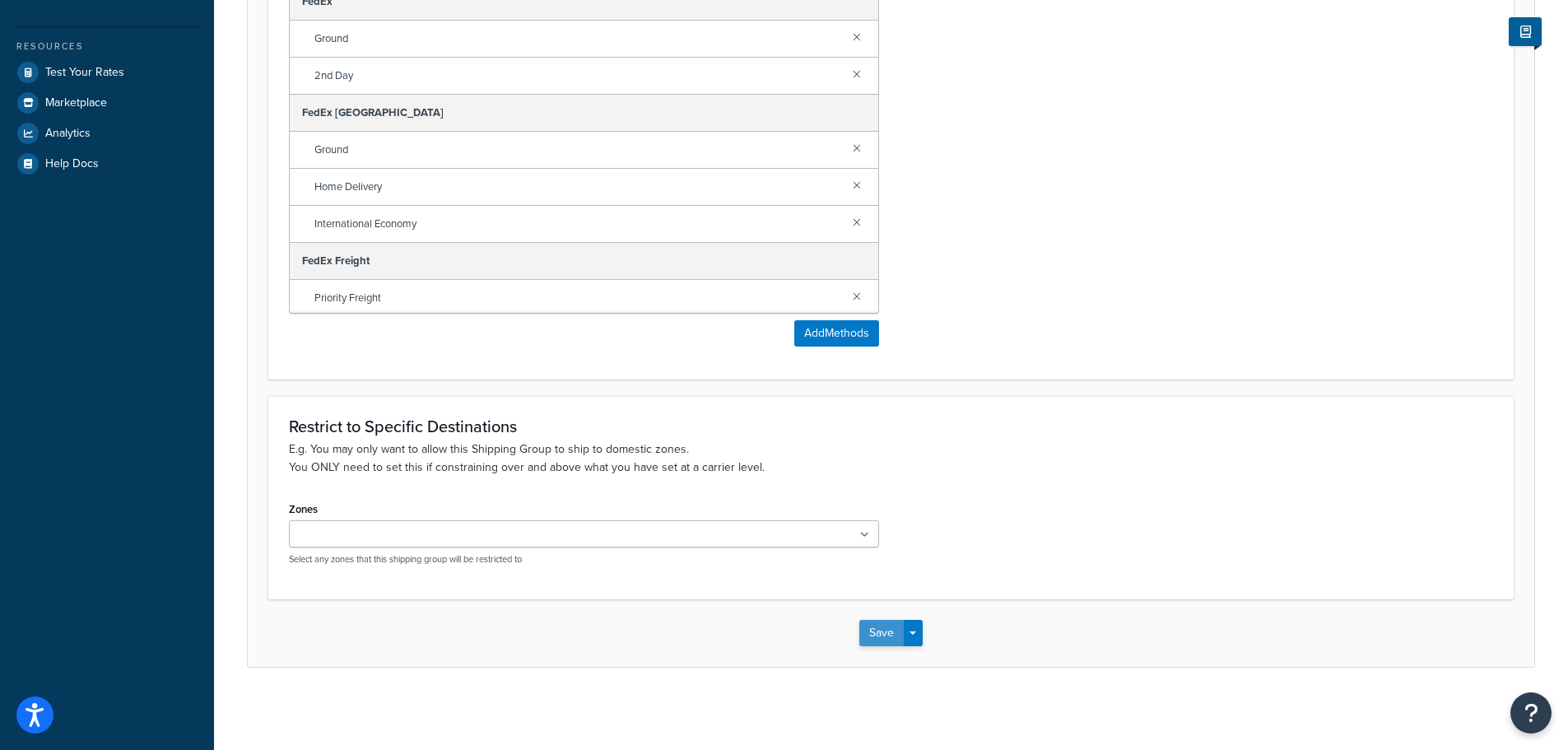
click at [884, 632] on button "Save" at bounding box center [881, 632] width 45 height 26
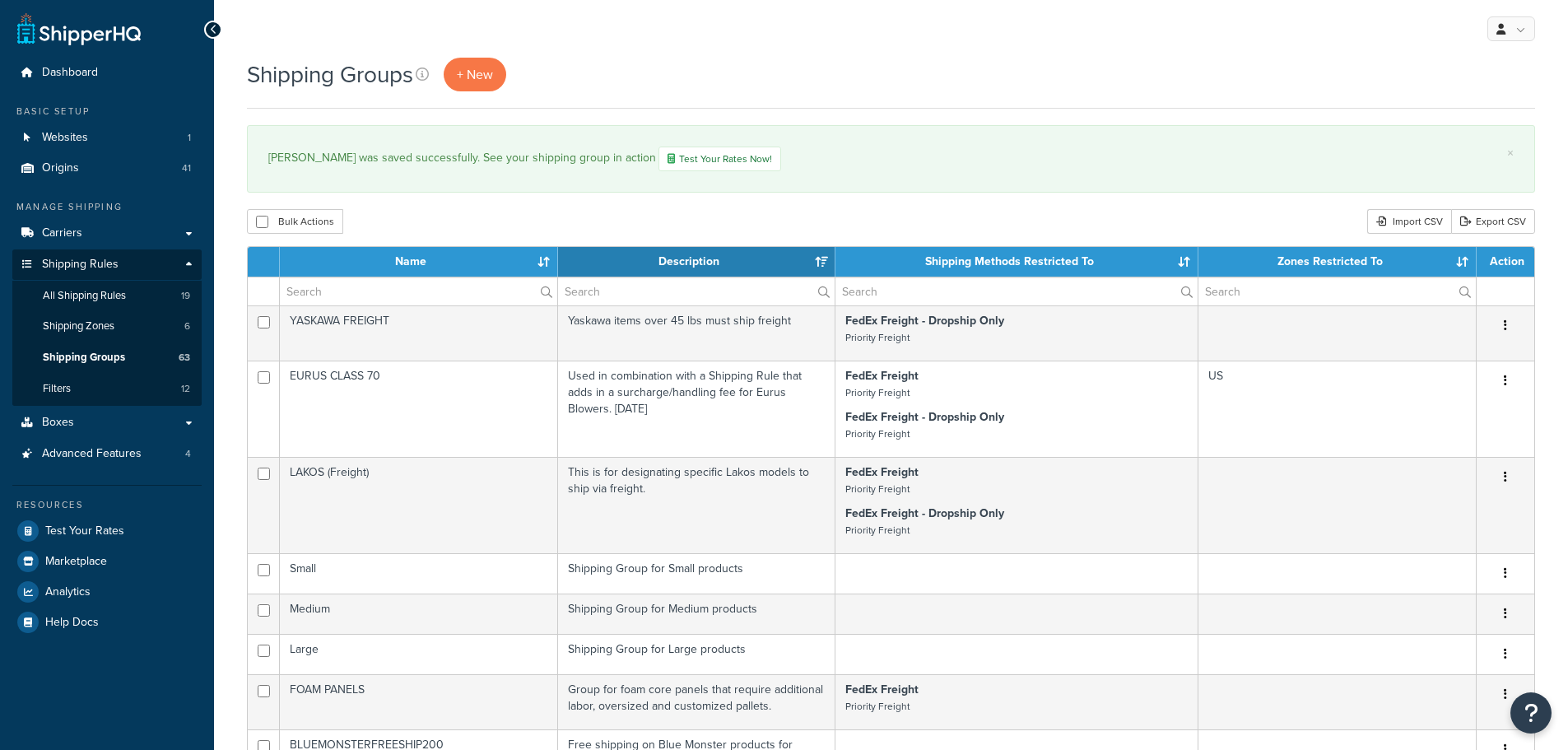
select select "15"
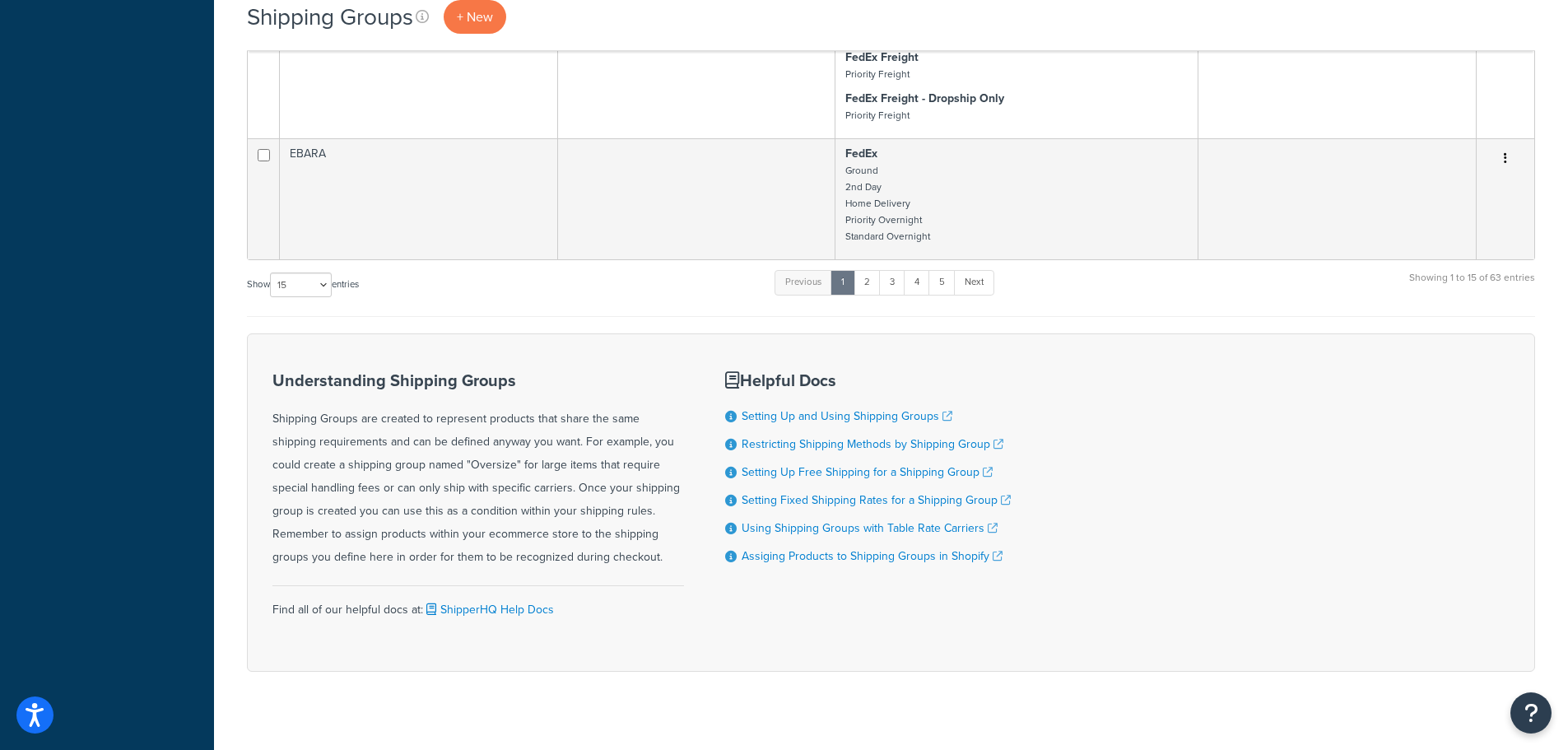
scroll to position [1385, 0]
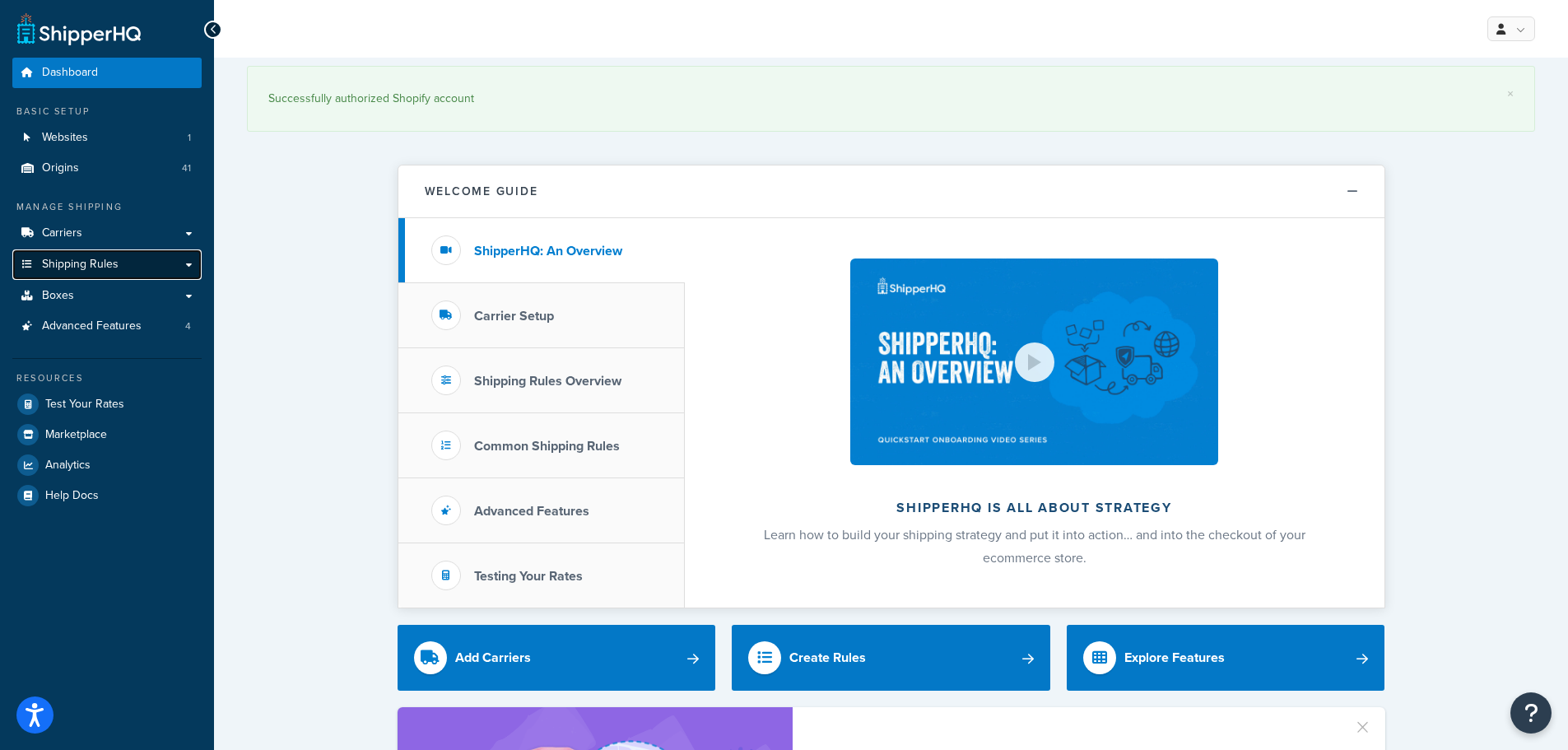
click at [100, 257] on span "Shipping Rules" at bounding box center [80, 264] width 77 height 14
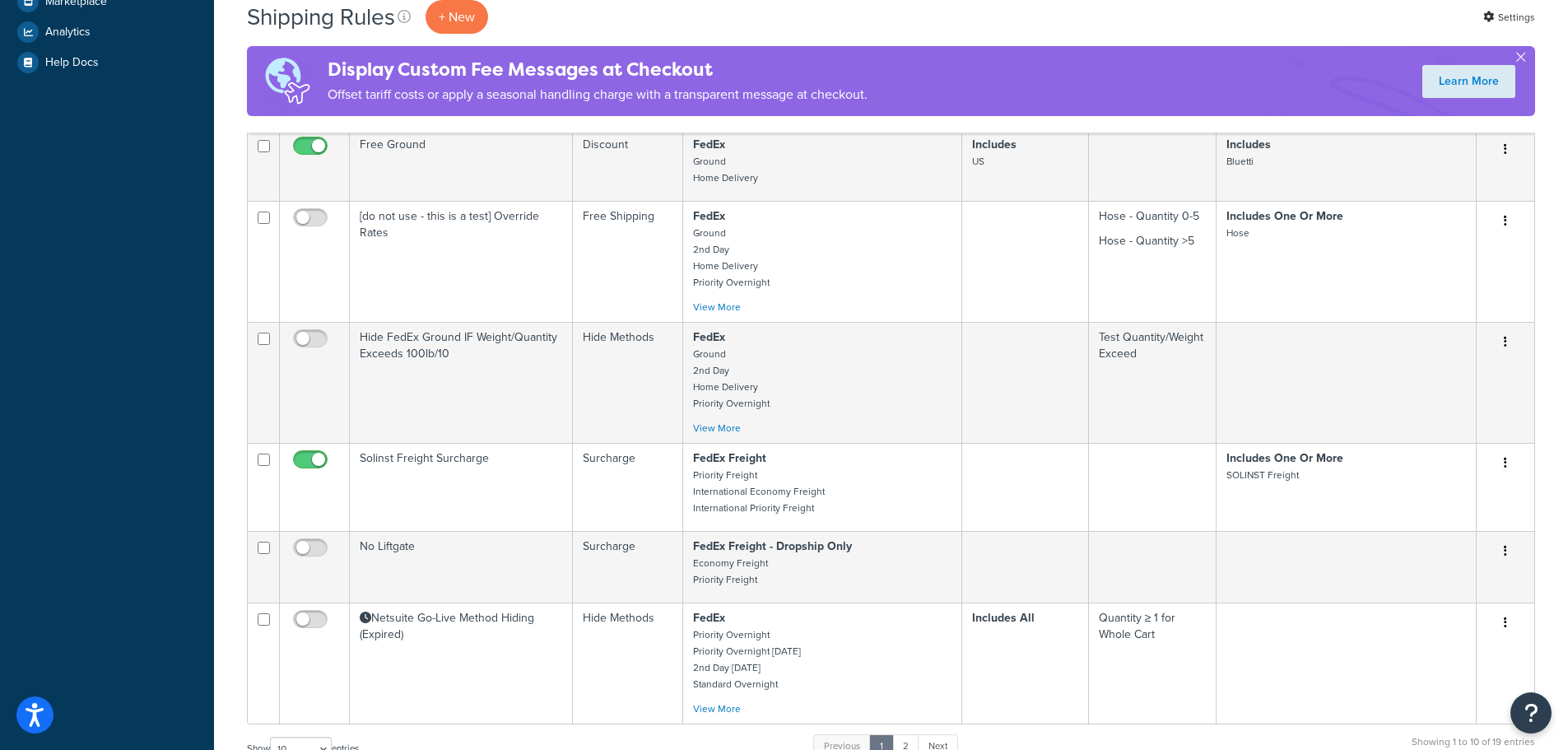
scroll to position [658, 0]
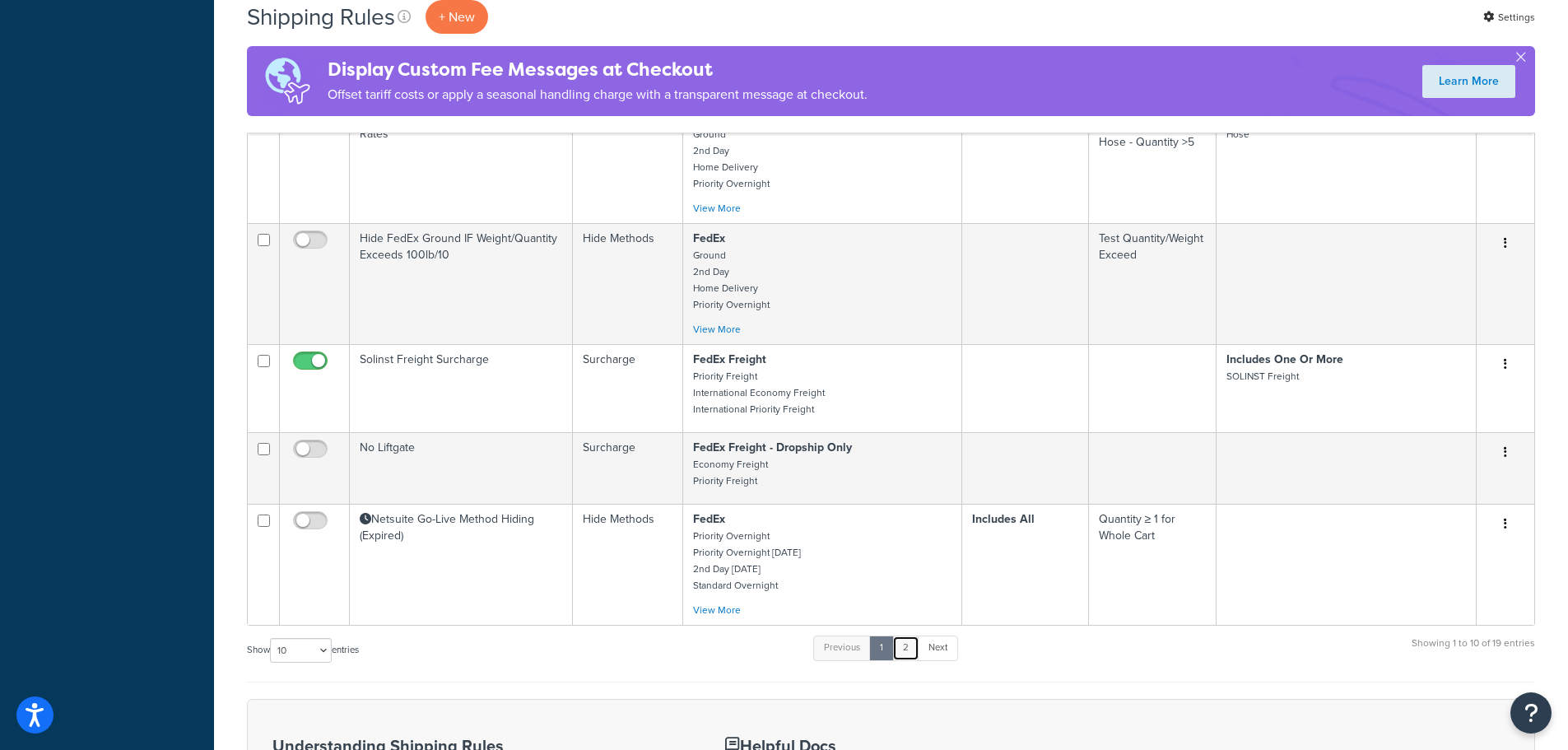
click at [908, 651] on link "2" at bounding box center [905, 647] width 27 height 25
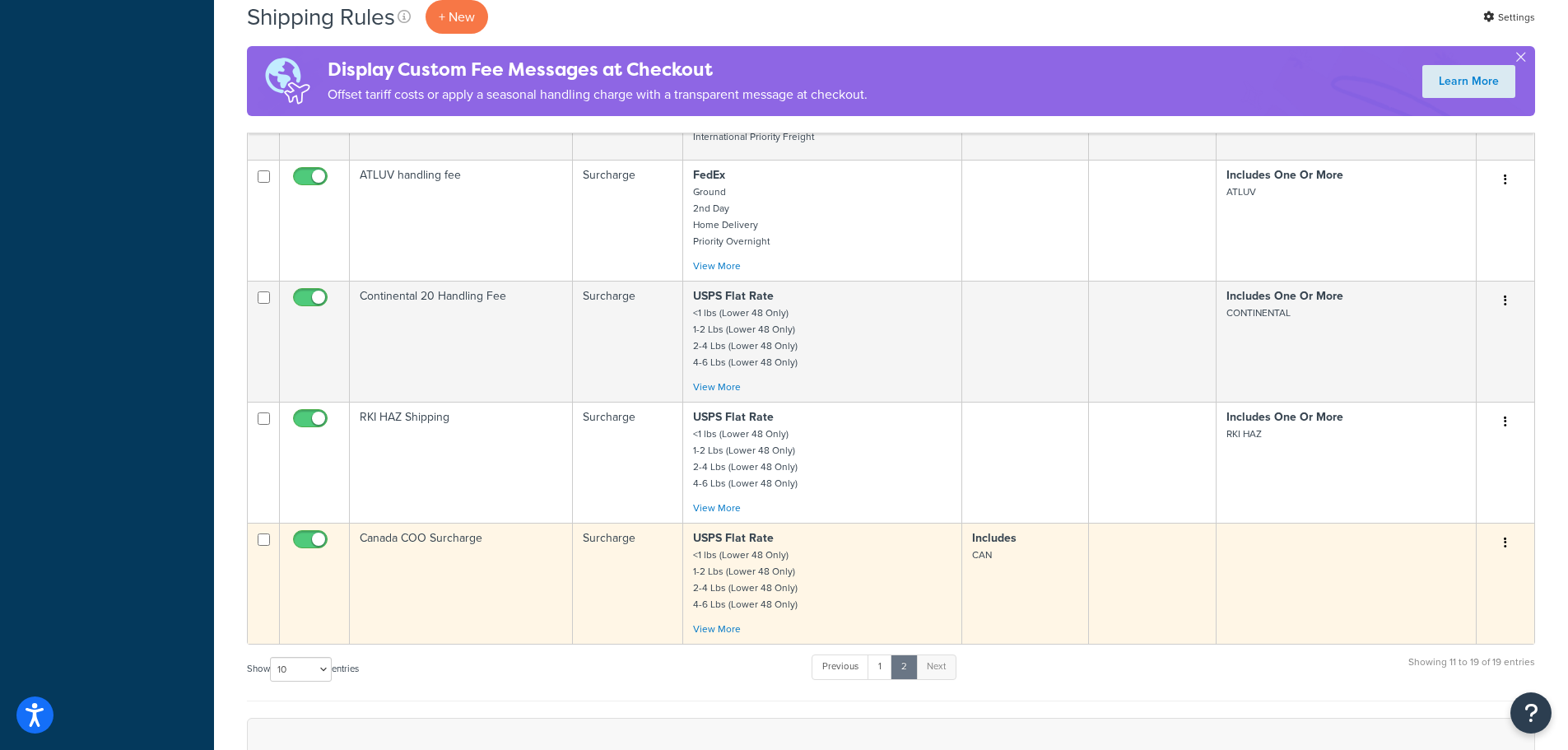
click at [490, 545] on td "Canada COO Surcharge" at bounding box center [462, 582] width 223 height 121
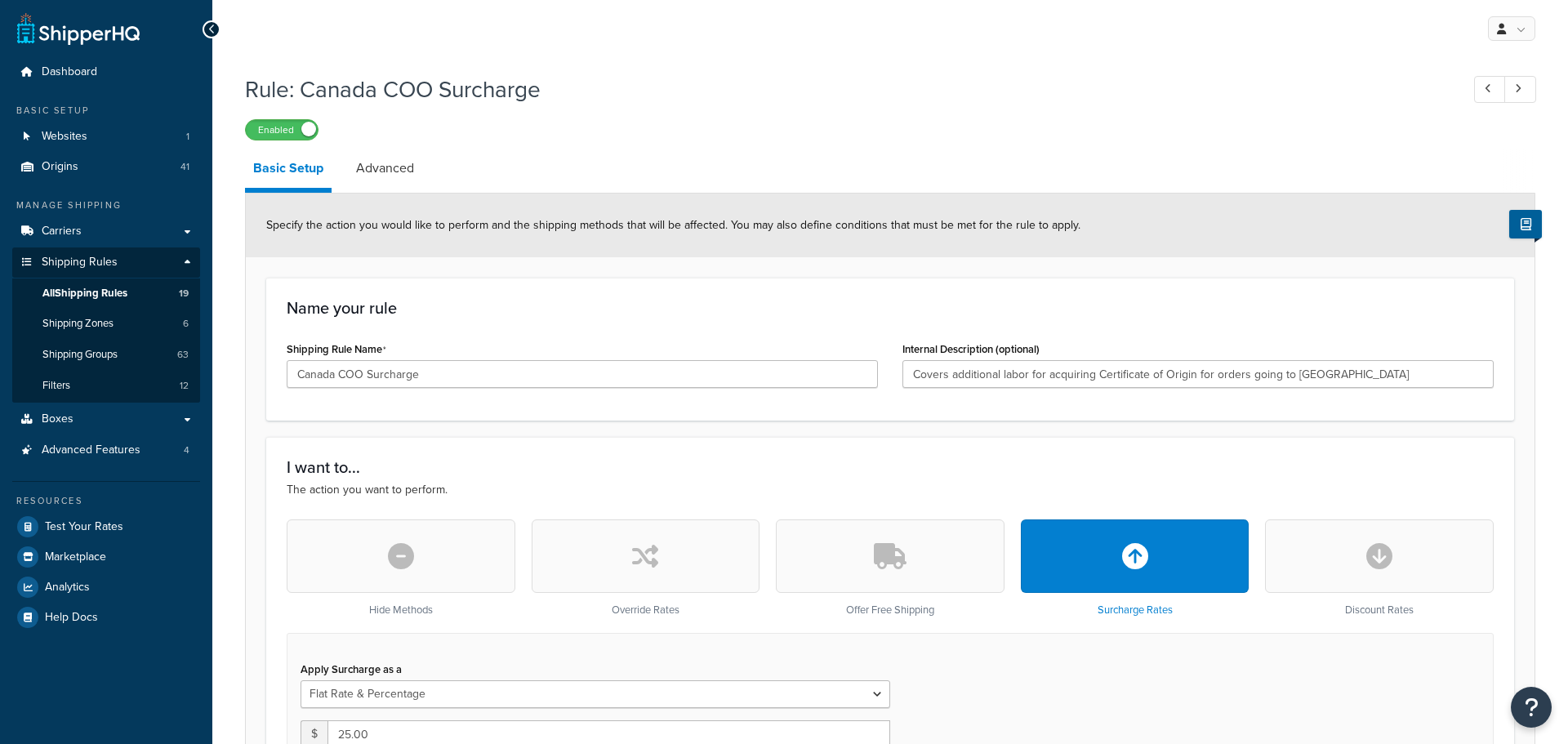
select select "FLAT_RATE_AND_PERCENTAGE"
select select "ORDER"
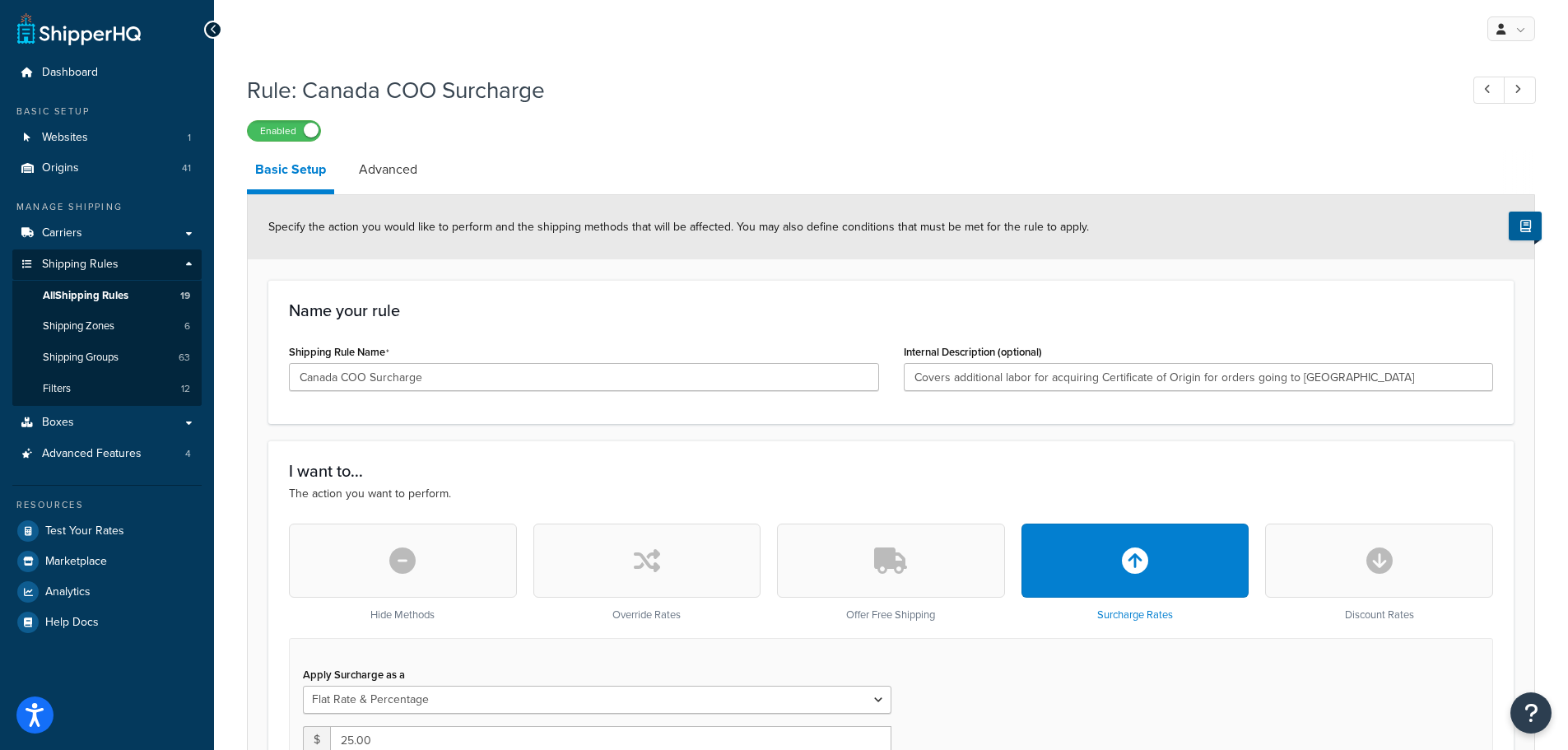
drag, startPoint x: 648, startPoint y: 270, endPoint x: 630, endPoint y: 270, distance: 18.0
click at [114, 296] on span "All Shipping Rules" at bounding box center [86, 296] width 86 height 14
click at [403, 181] on link "Advanced" at bounding box center [387, 170] width 75 height 40
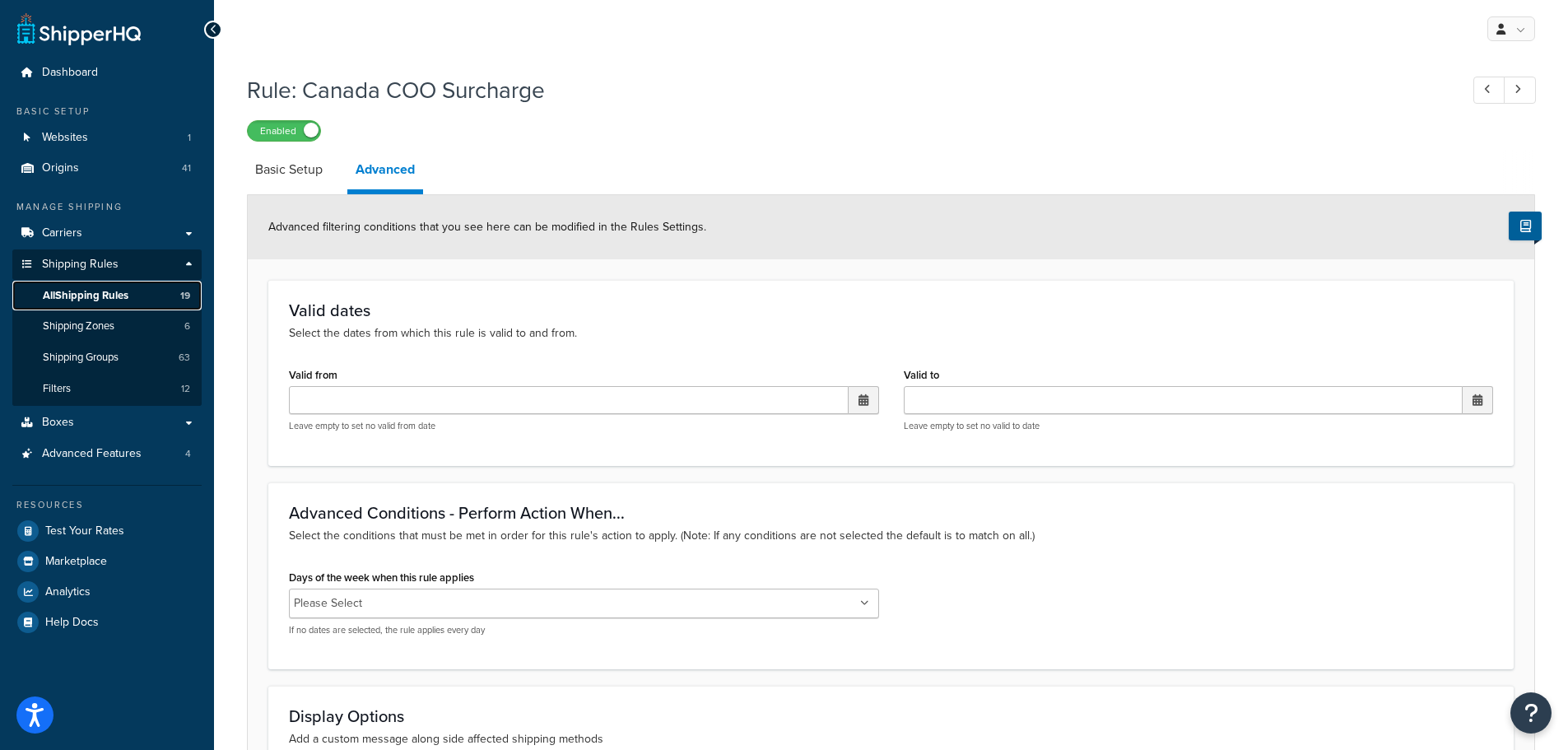
click at [98, 297] on span "All Shipping Rules" at bounding box center [86, 296] width 86 height 14
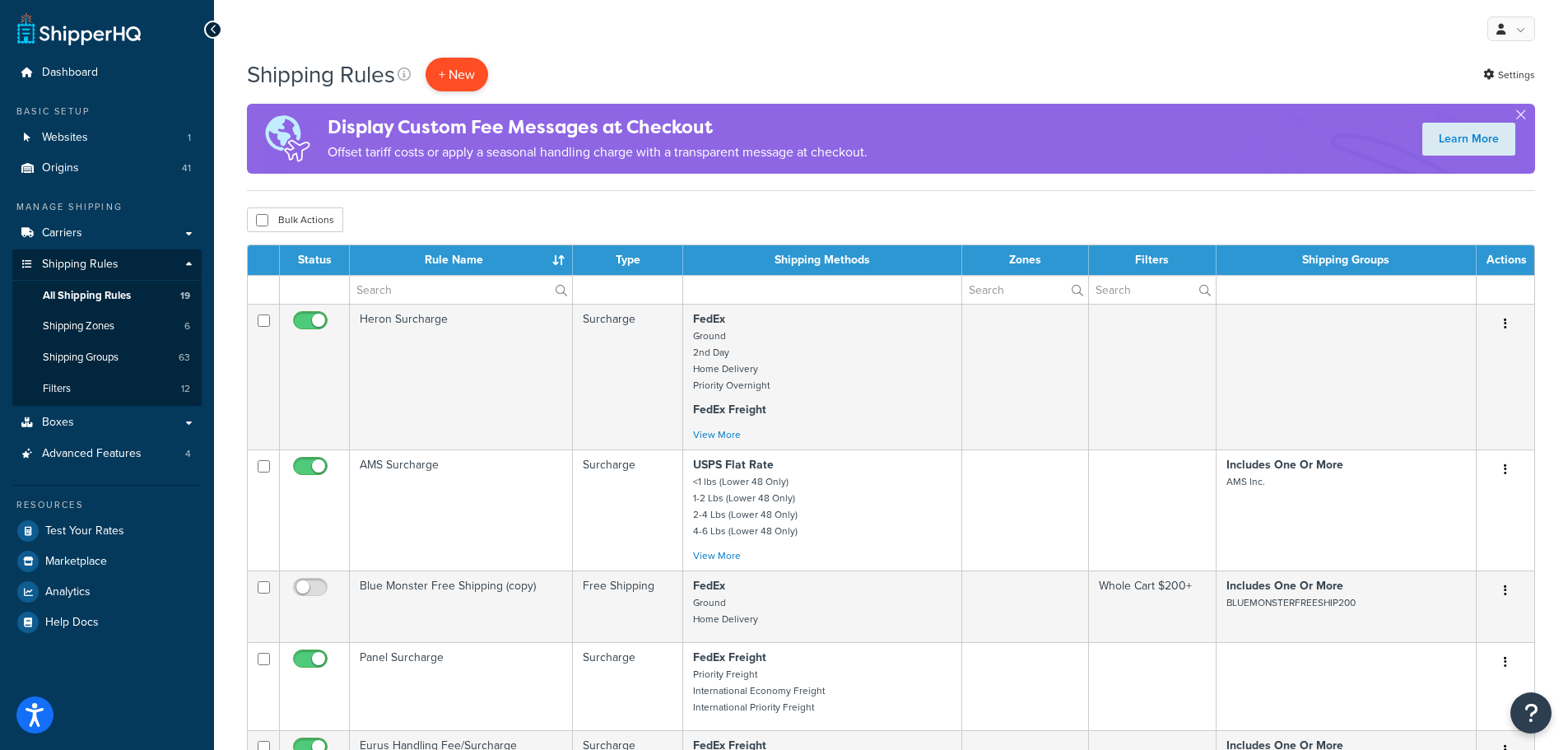
click at [440, 67] on p "+ New" at bounding box center [456, 75] width 63 height 34
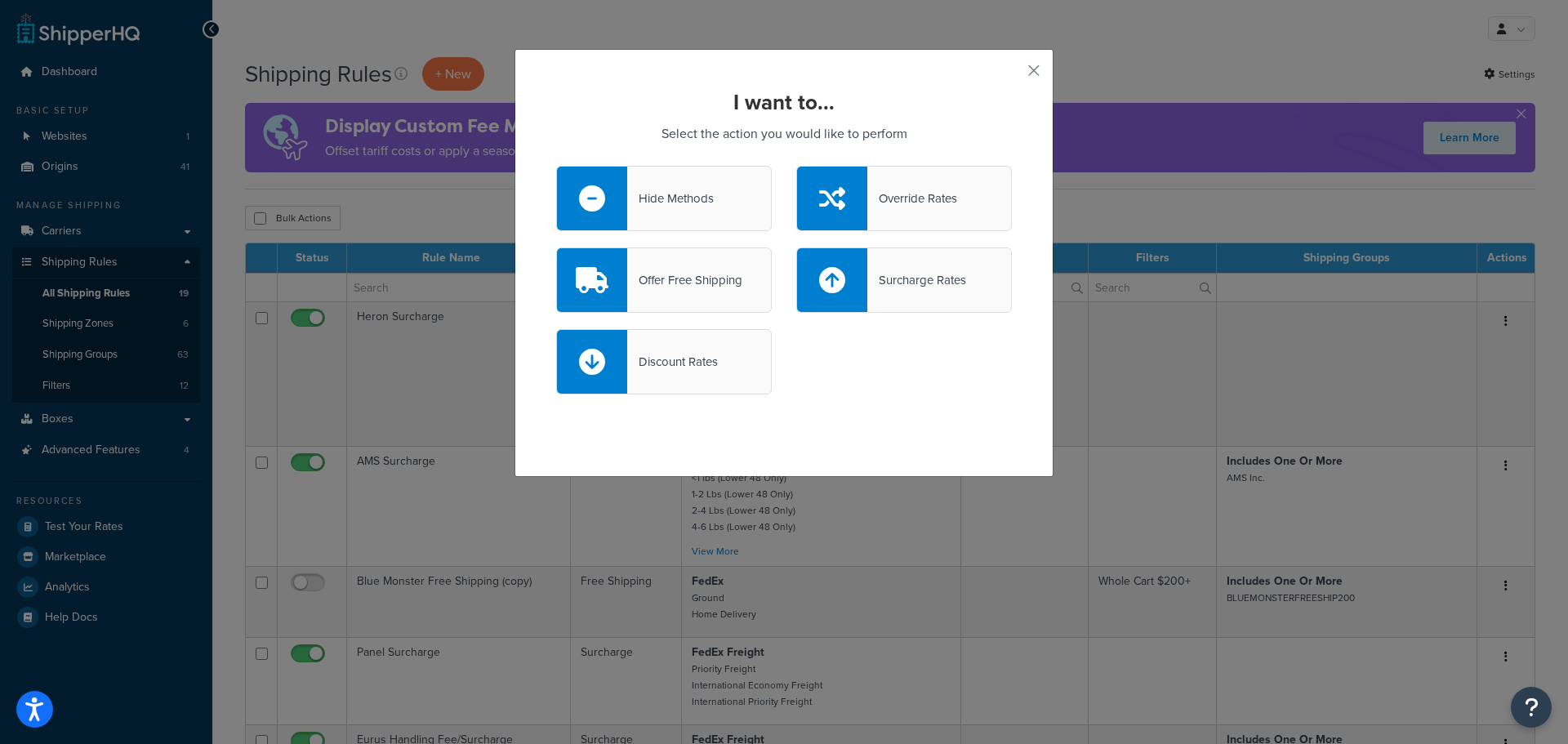
click at [900, 273] on div "Surcharge Rates" at bounding box center [917, 279] width 99 height 23
click at [0, 0] on input "Surcharge Rates" at bounding box center [0, 0] width 0 height 0
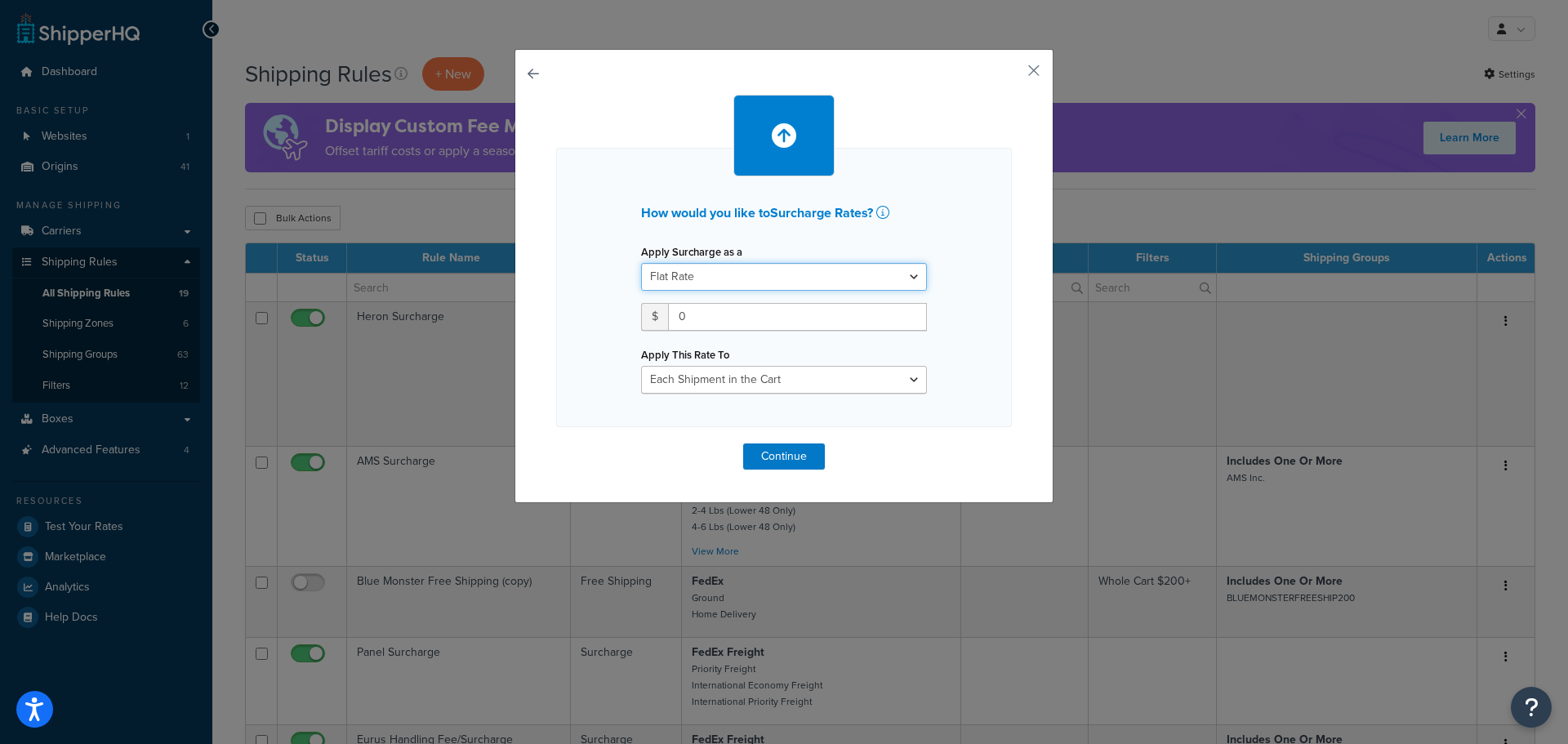
click at [881, 272] on select "Flat Rate Percentage Flat Rate & Percentage" at bounding box center [784, 277] width 286 height 28
click at [946, 248] on div "How would you like to Surcharge Rates ? Apply Surcharge as a Flat Rate Percenta…" at bounding box center [784, 287] width 455 height 279
click at [863, 366] on select "Entire Cart Each Shipment in the Cart Each Origin in the Cart Each Shipping Gro…" at bounding box center [784, 380] width 286 height 28
select select "LOCATION"
click at [641, 366] on select "Entire Cart Each Shipment in the Cart Each Origin in the Cart Each Shipping Gro…" at bounding box center [784, 380] width 286 height 28
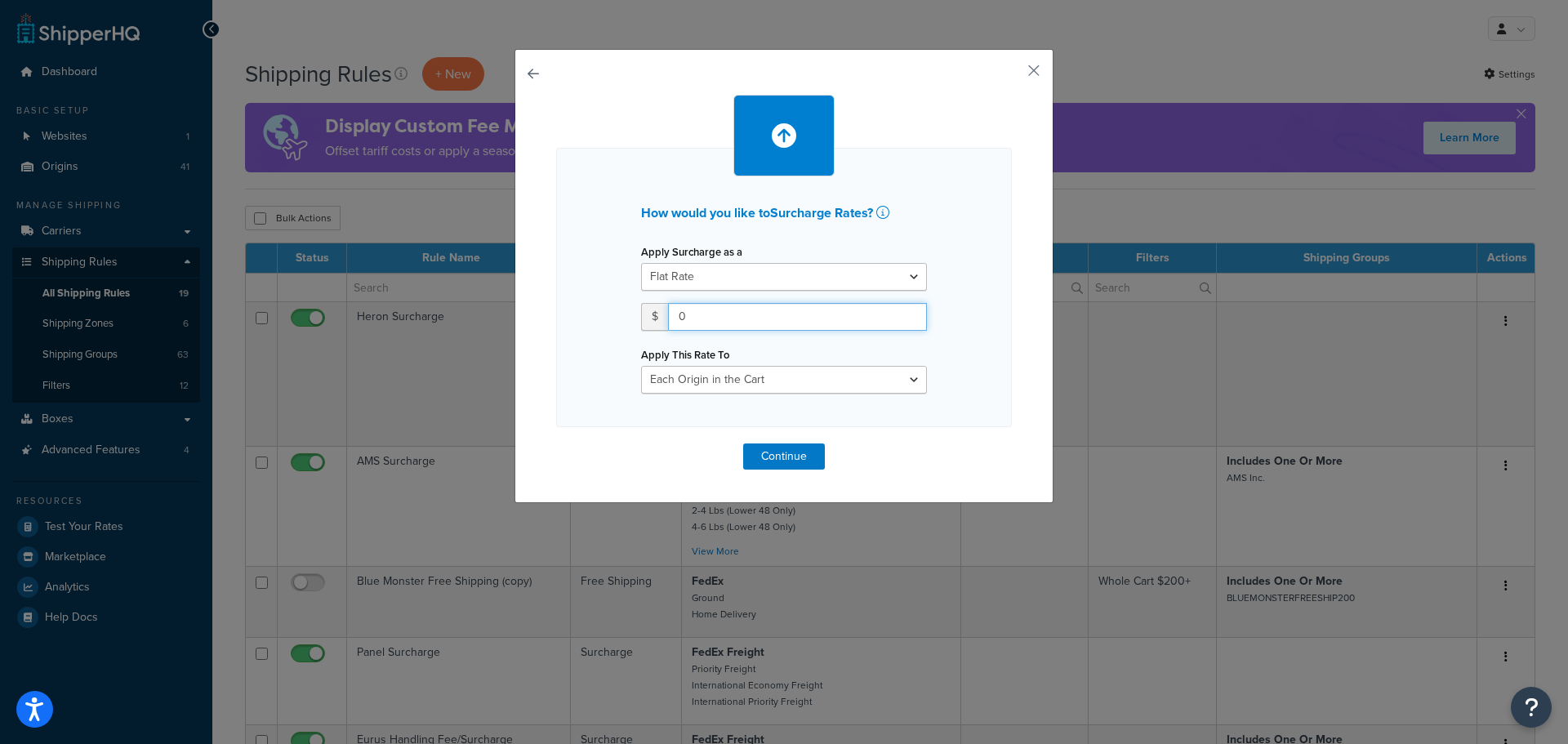
click at [770, 319] on input "0" at bounding box center [798, 317] width 259 height 28
drag, startPoint x: 869, startPoint y: 320, endPoint x: 624, endPoint y: 317, distance: 245.0
click at [629, 317] on div "Apply Surcharge as a Flat Rate Percentage Flat Rate & Percentage $ 0 Apply This…" at bounding box center [783, 317] width 310 height 153
type input "15"
click at [761, 446] on button "Continue" at bounding box center [784, 456] width 81 height 26
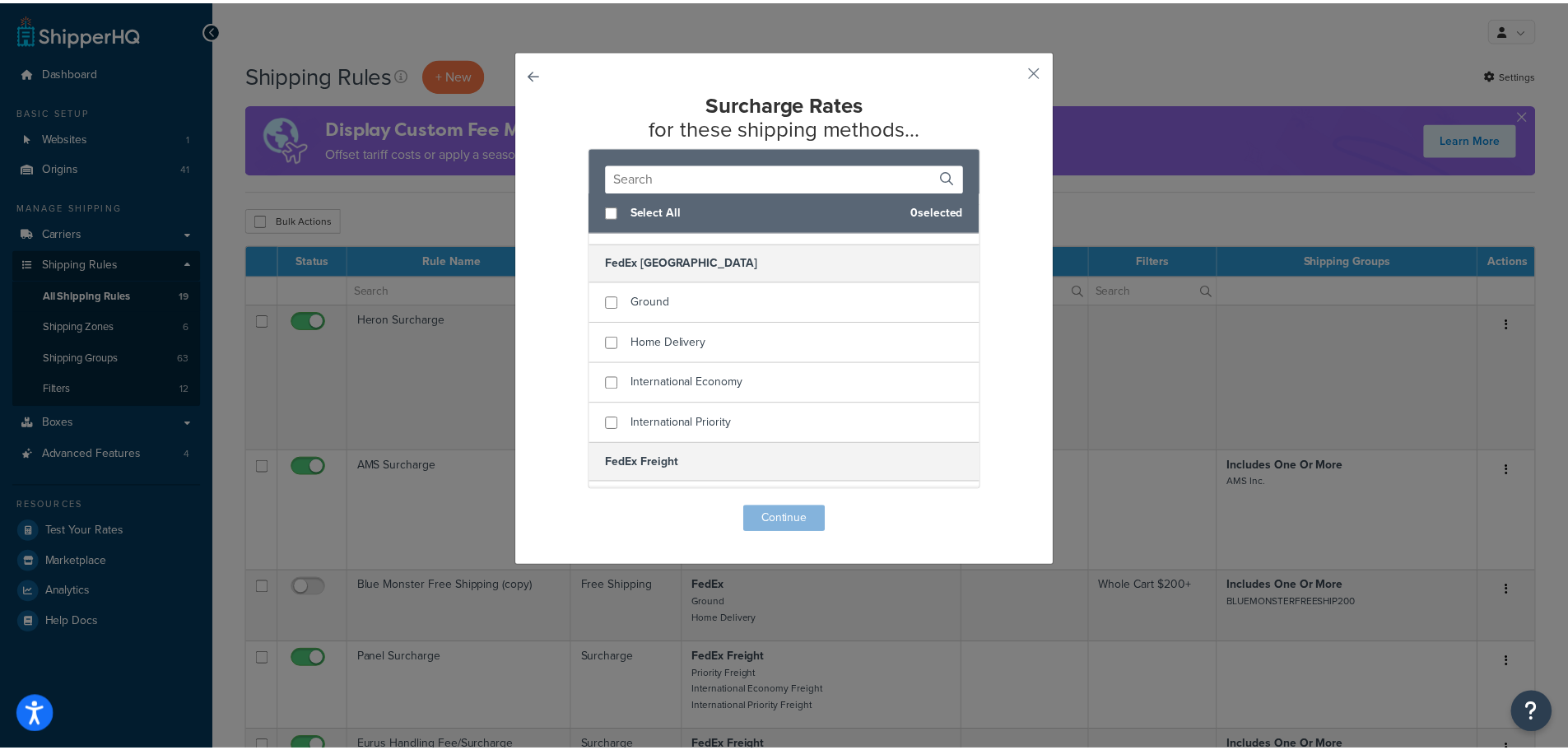
scroll to position [744, 0]
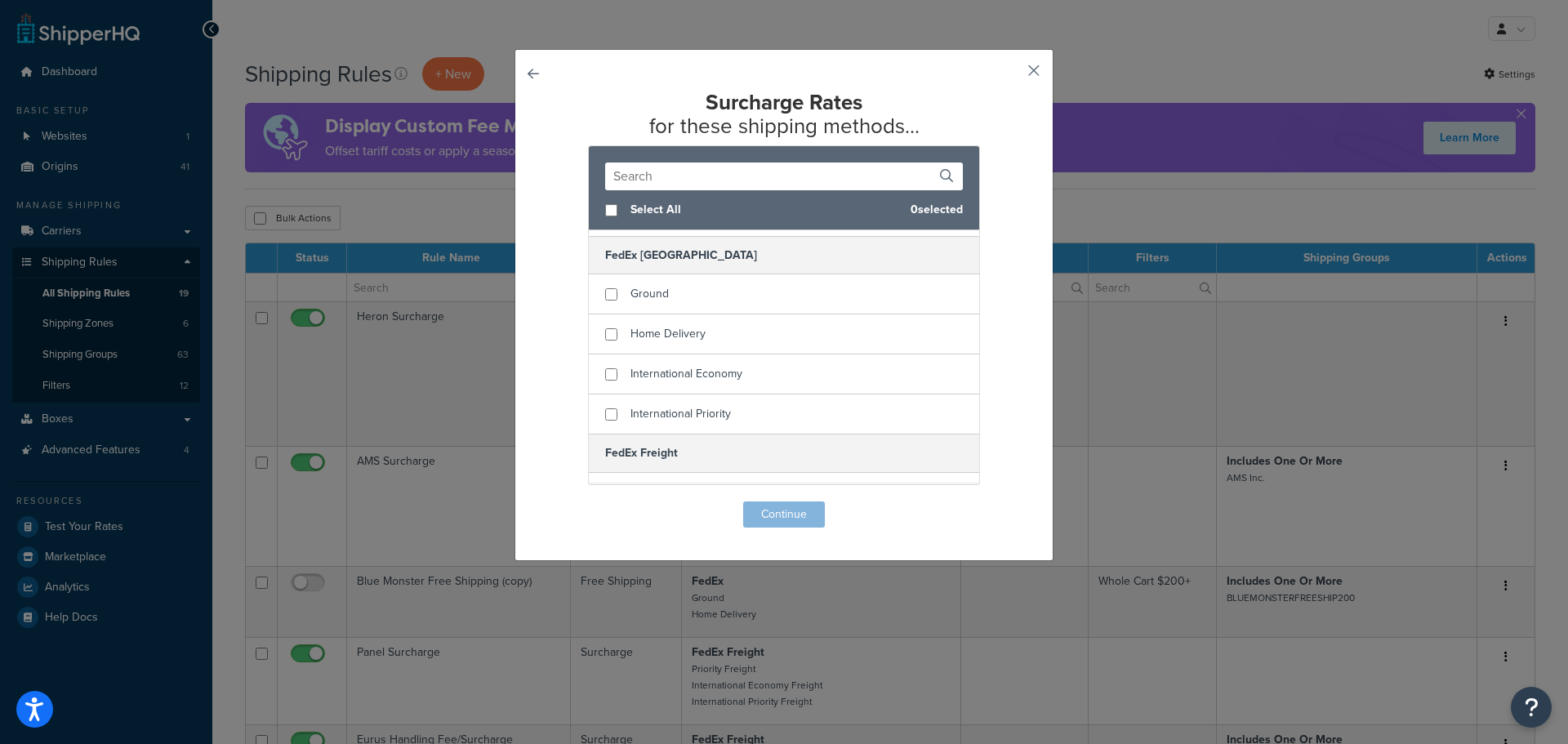
click at [1012, 74] on button "button" at bounding box center [1010, 76] width 4 height 4
